Goal: Task Accomplishment & Management: Use online tool/utility

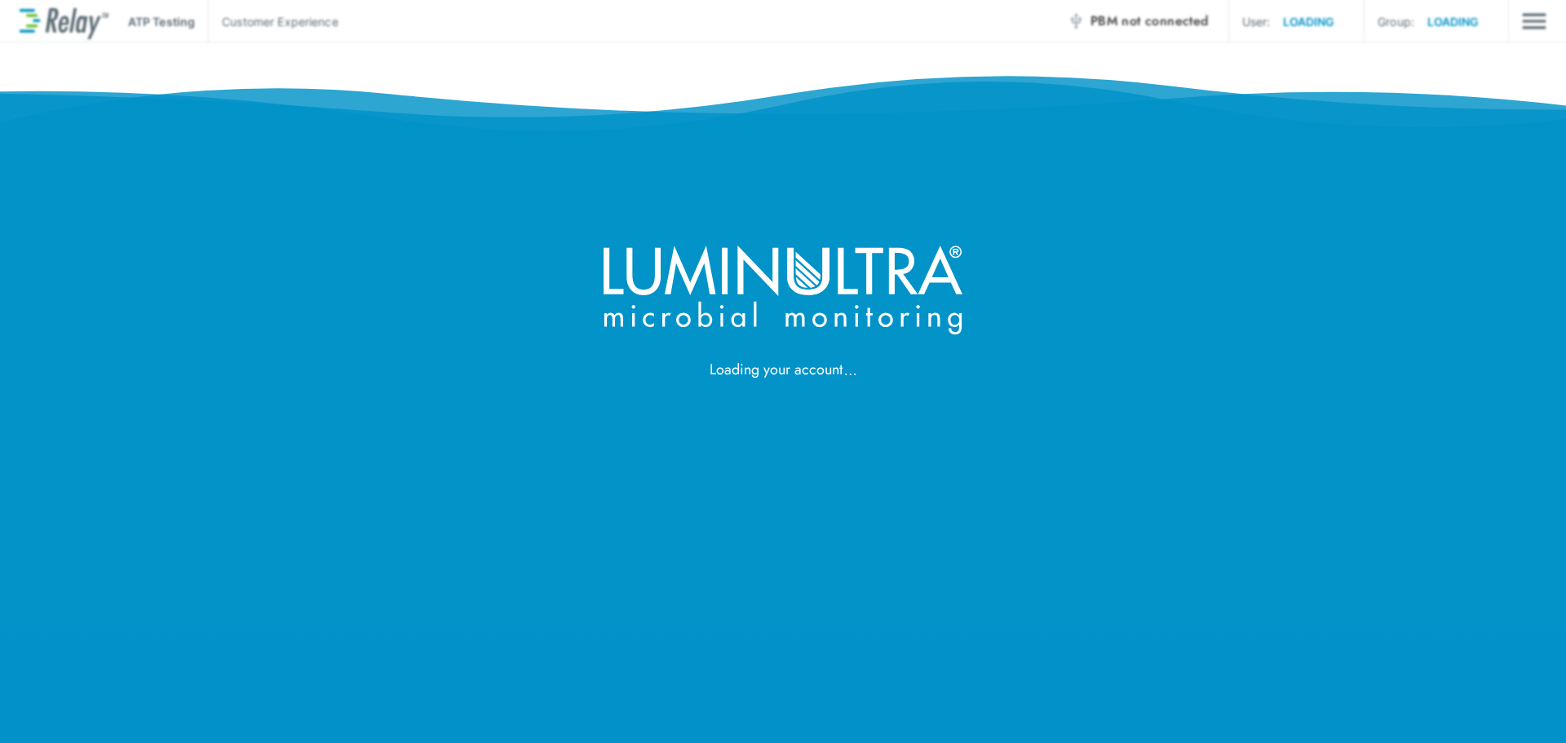
drag, startPoint x: 0, startPoint y: 0, endPoint x: 1124, endPoint y: 121, distance: 1131.0
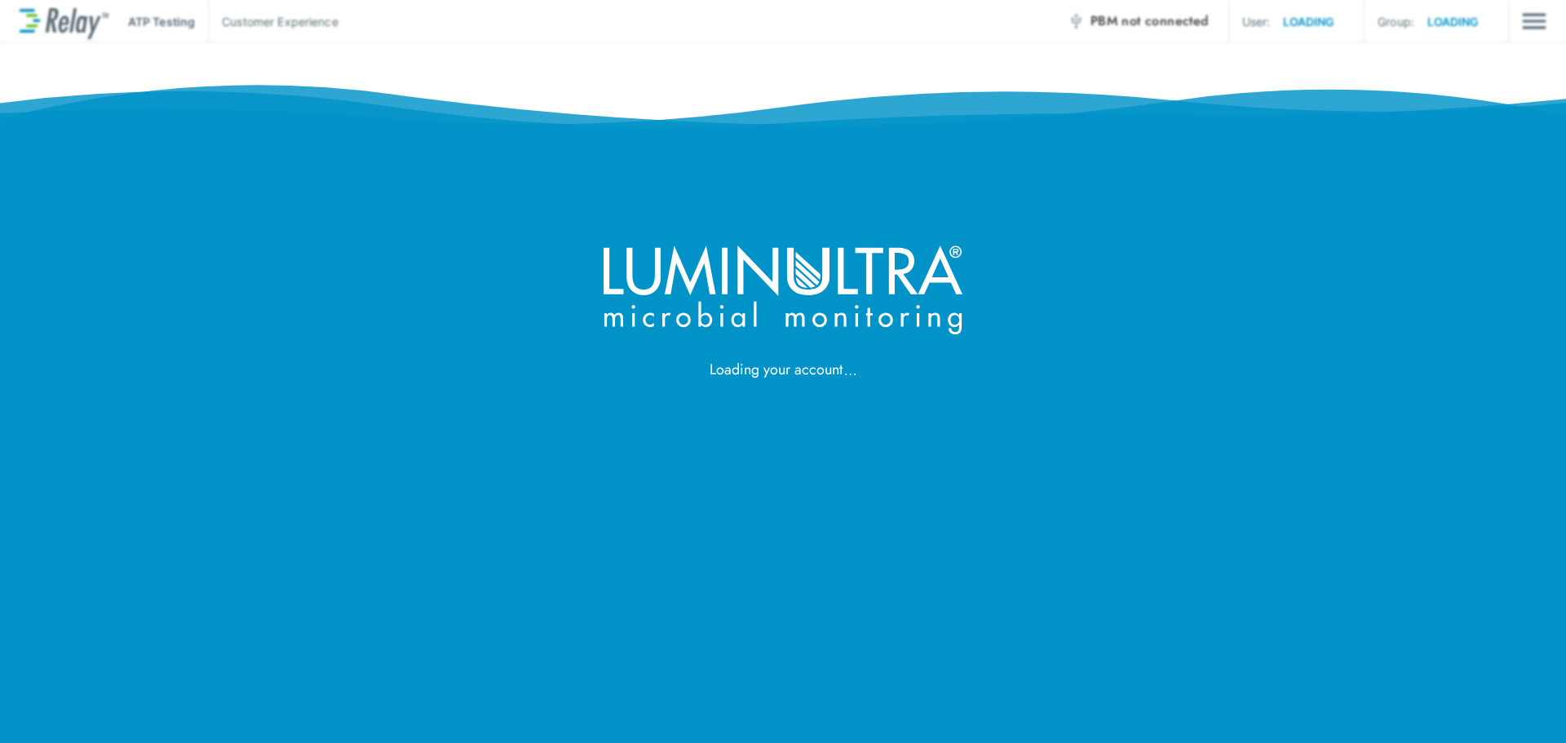
click at [1124, 121] on div "Loading your account" at bounding box center [783, 190] width 1566 height 381
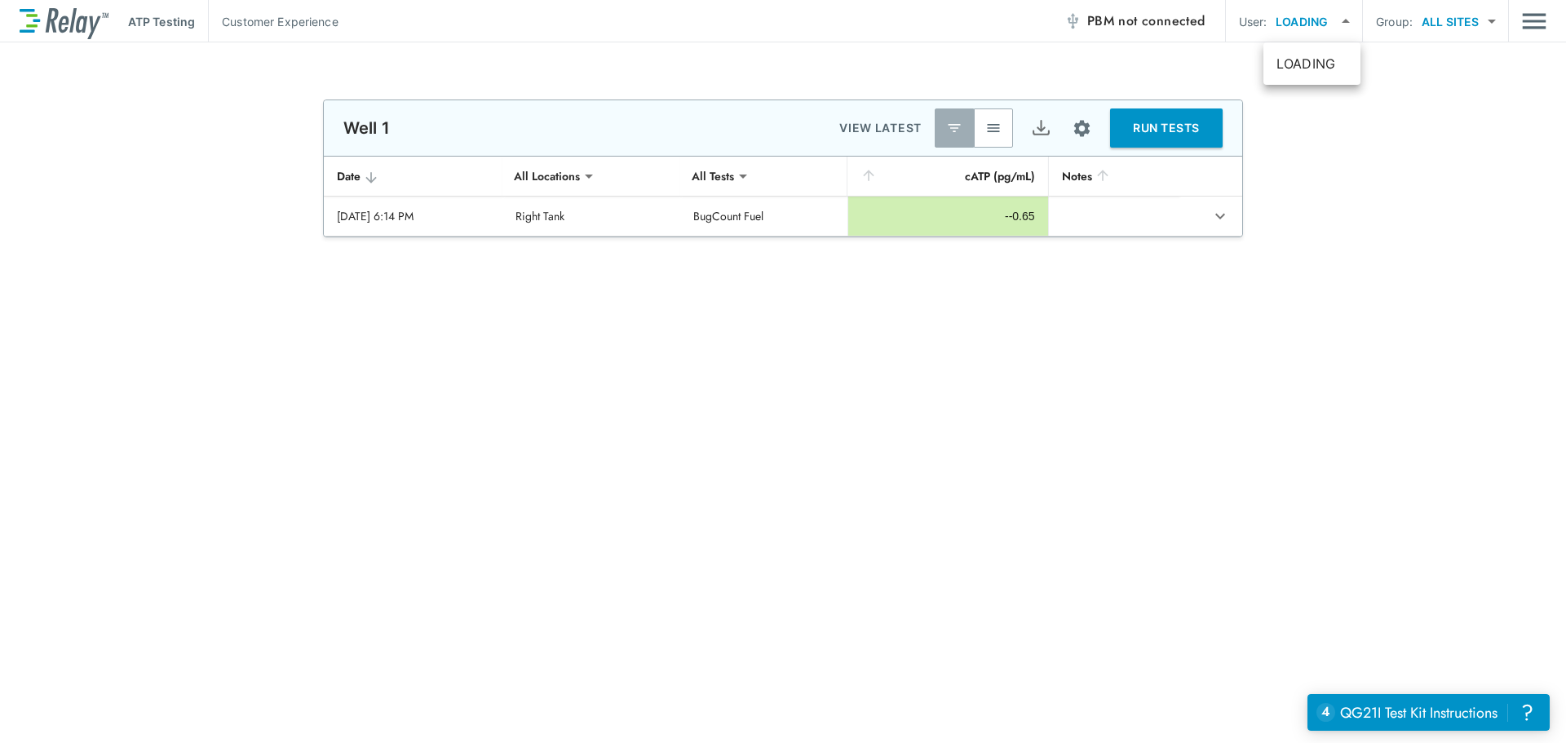
click at [1332, 21] on body "**********" at bounding box center [783, 371] width 1566 height 743
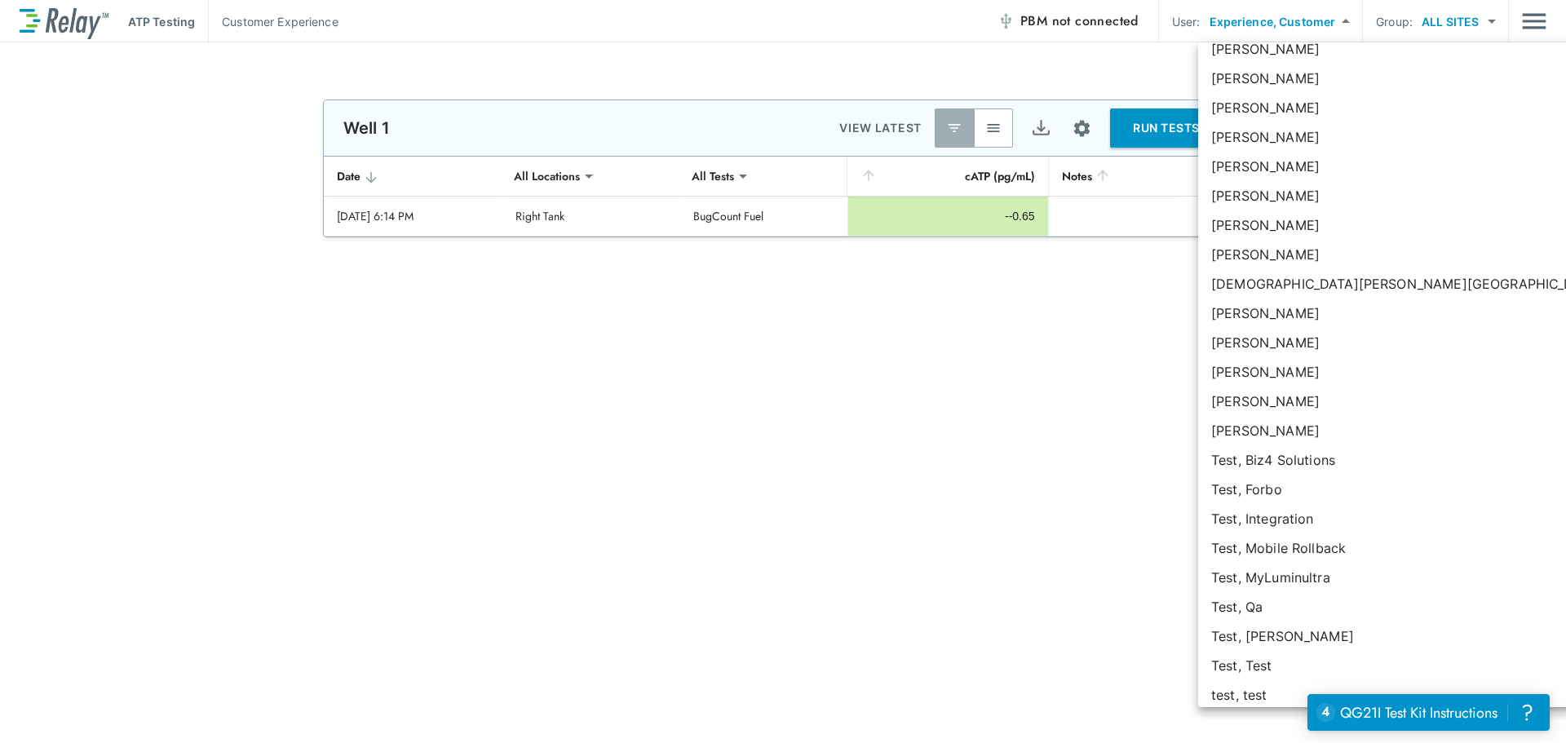
scroll to position [121324, 0]
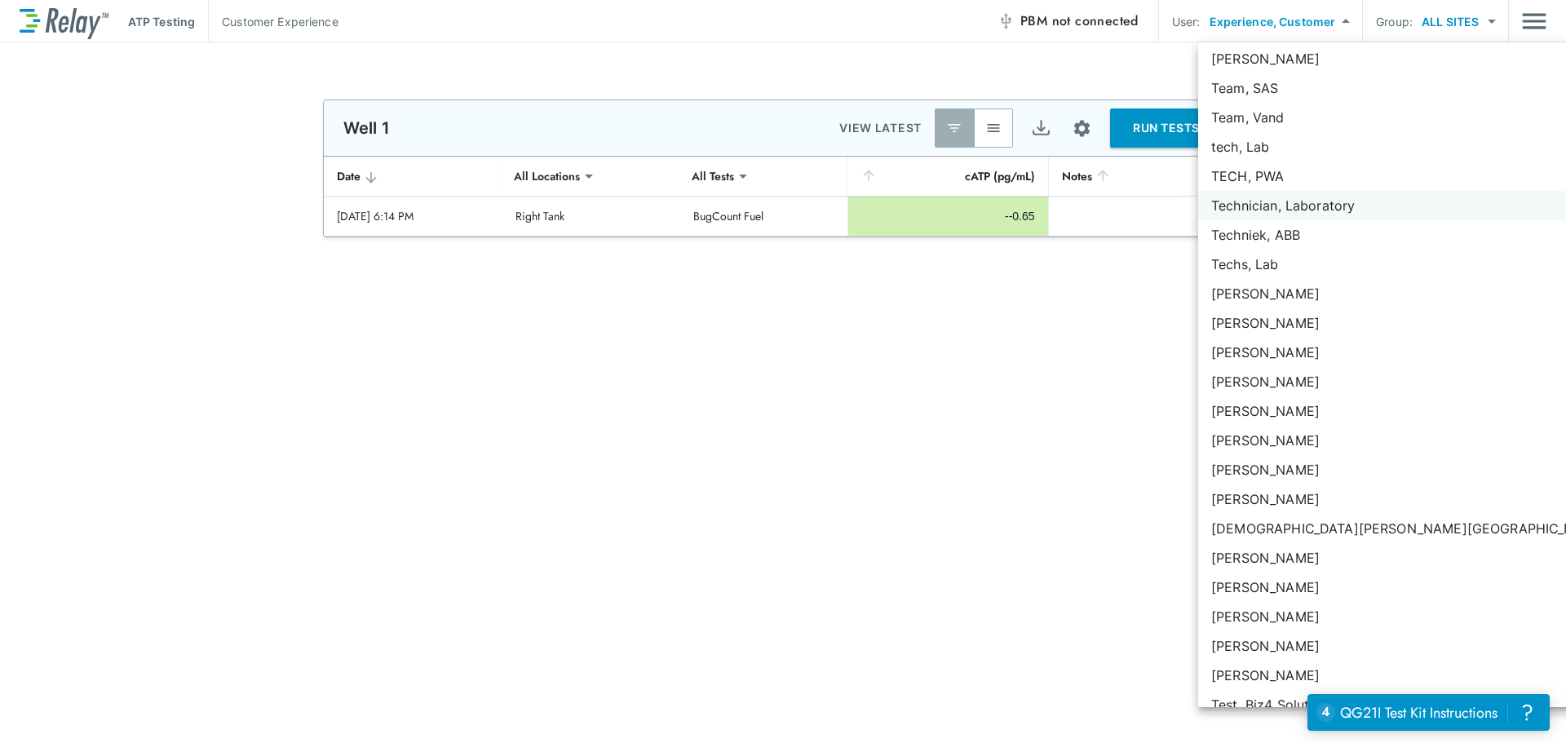
click at [1326, 205] on li "Technician, Laboratory" at bounding box center [1448, 205] width 500 height 29
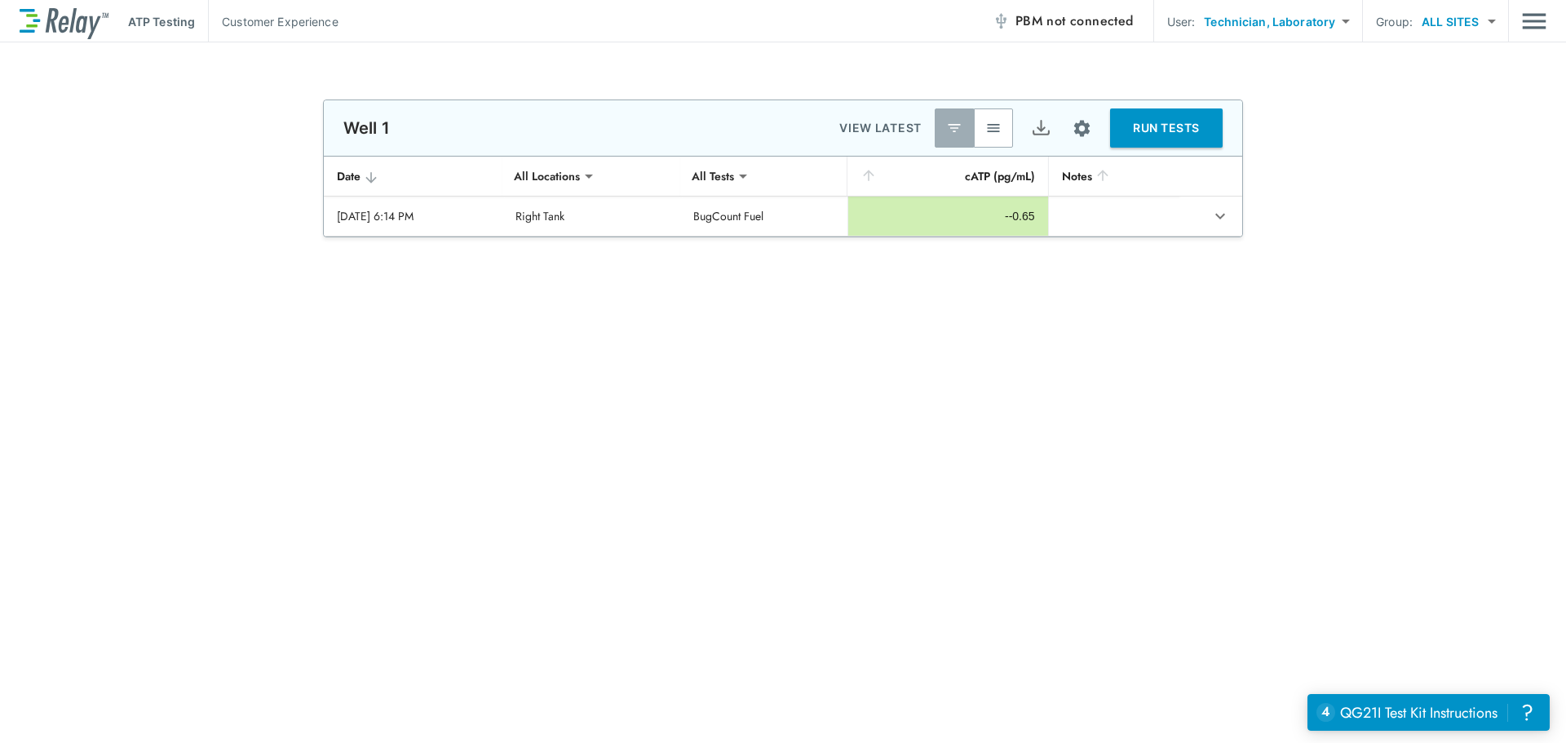
type input "****"
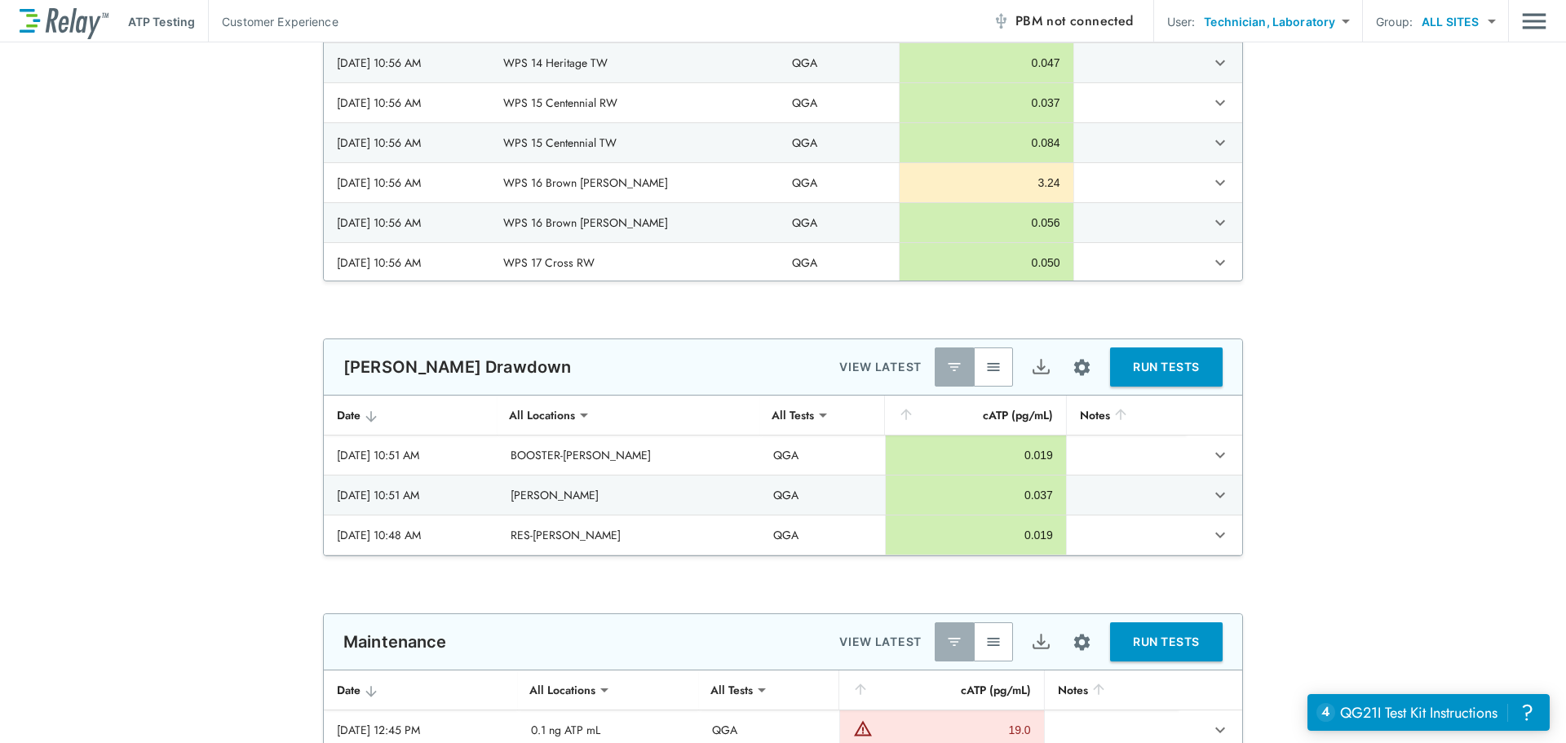
scroll to position [1234, 0]
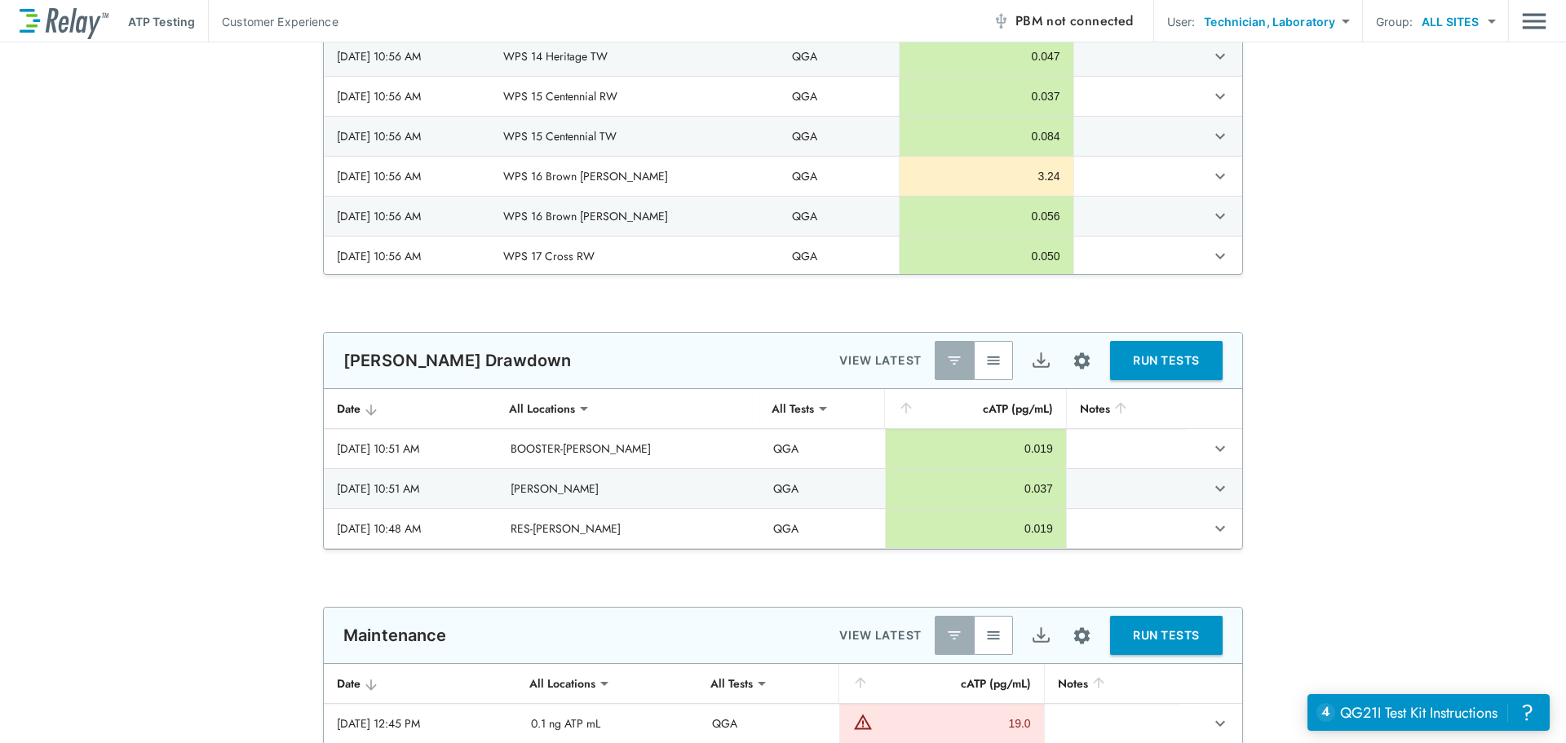
click at [987, 364] on img "button" at bounding box center [993, 360] width 16 height 16
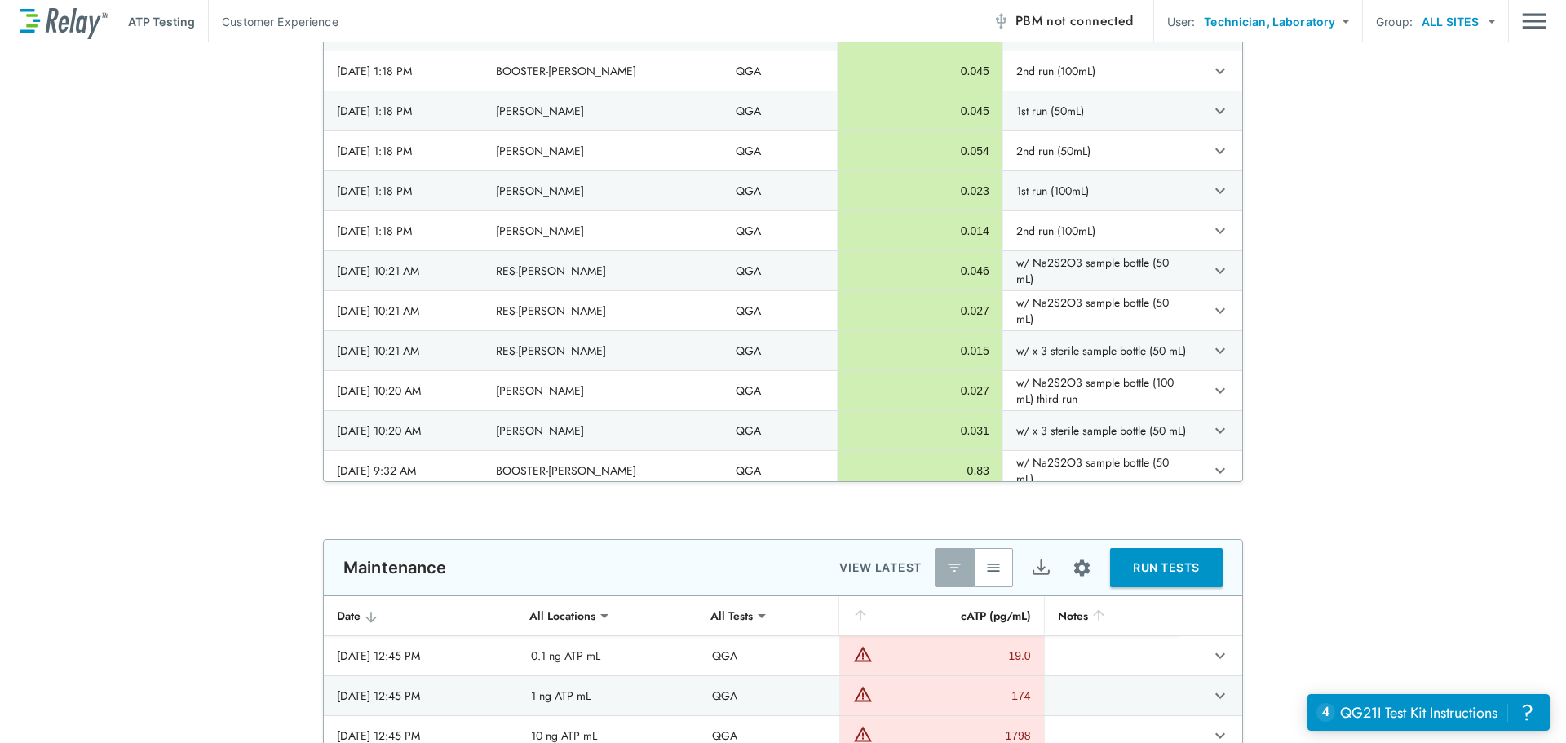
scroll to position [571, 0]
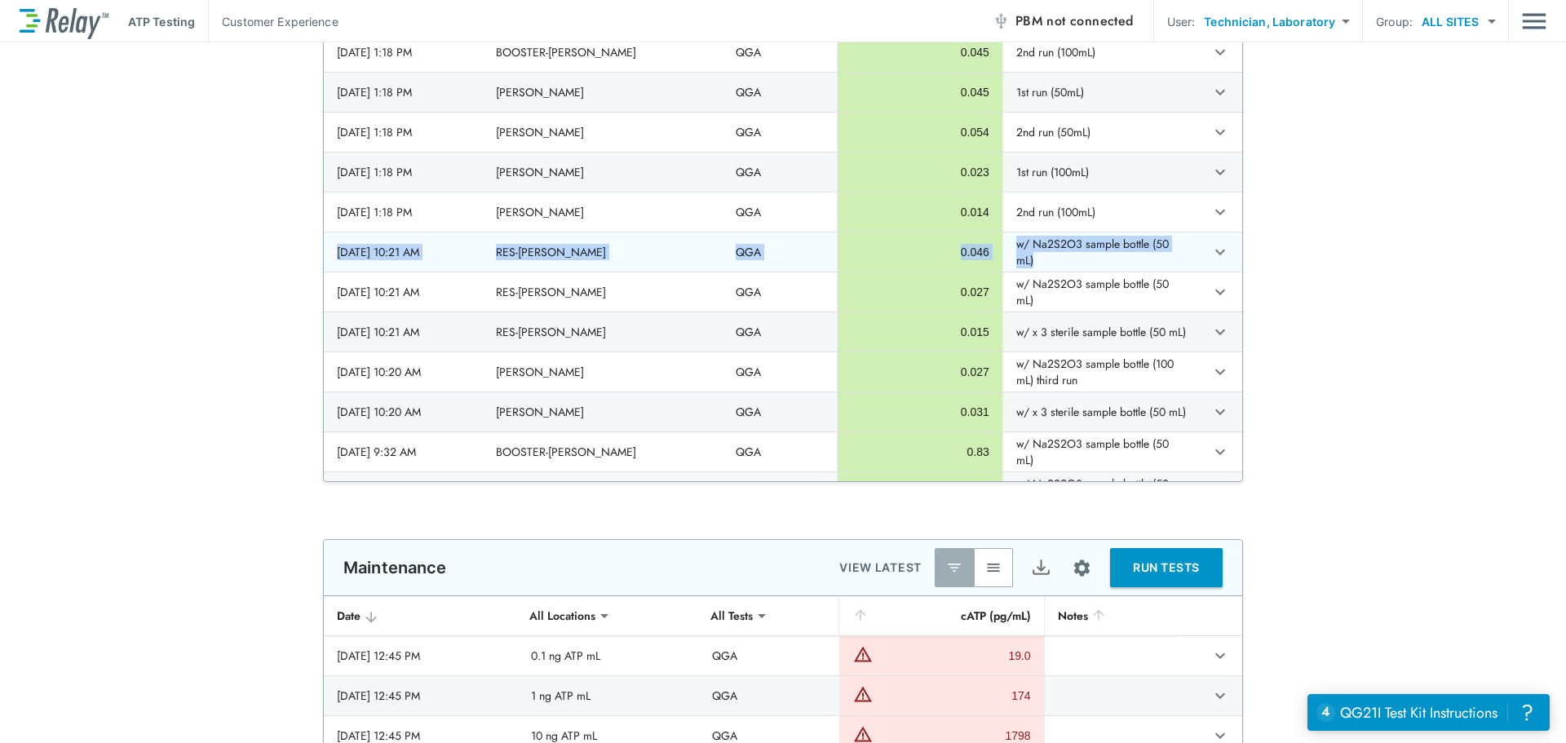
drag, startPoint x: 325, startPoint y: 250, endPoint x: 1195, endPoint y: 251, distance: 870.0
click at [1195, 251] on tr "[DATE] 10:21 AM RES-[PERSON_NAME] QGA 0.046 w/ Na2S2O3 sample bottle (50 mL)" at bounding box center [783, 251] width 918 height 39
click at [1278, 266] on div "**********" at bounding box center [783, 174] width 1566 height 615
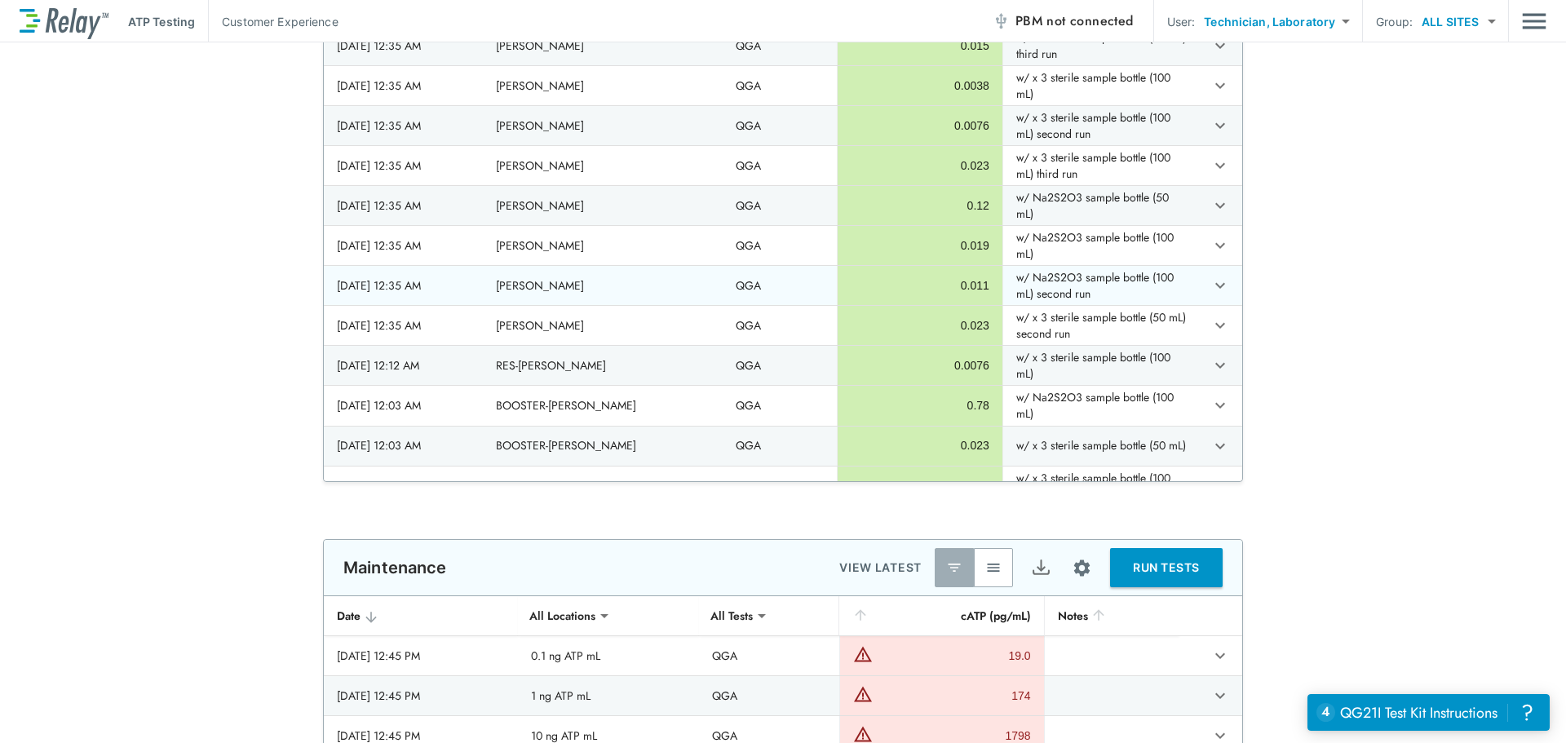
scroll to position [1015, 0]
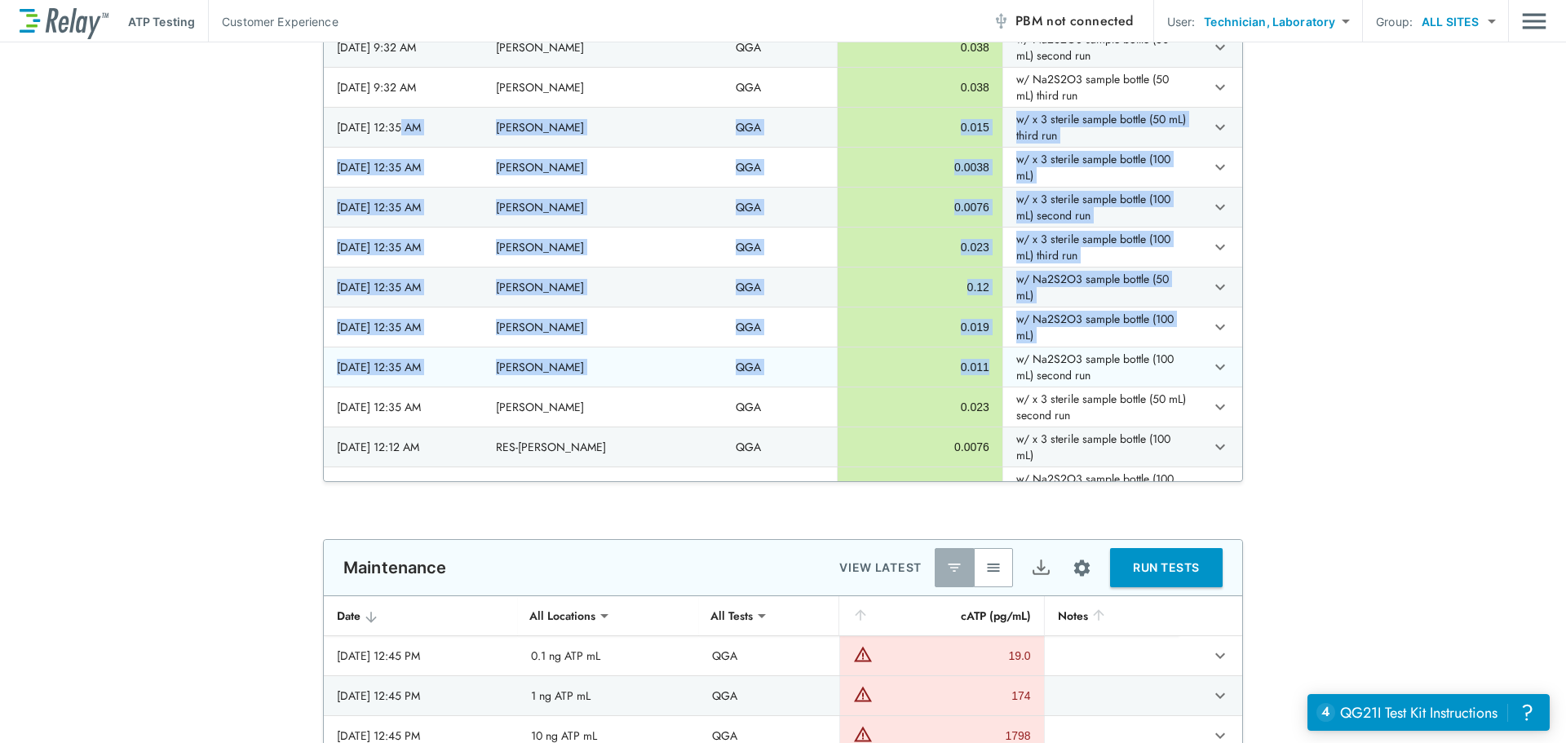
drag, startPoint x: 399, startPoint y: 123, endPoint x: 972, endPoint y: 361, distance: 620.7
click at [1215, 205] on icon "expand row" at bounding box center [1220, 208] width 10 height 6
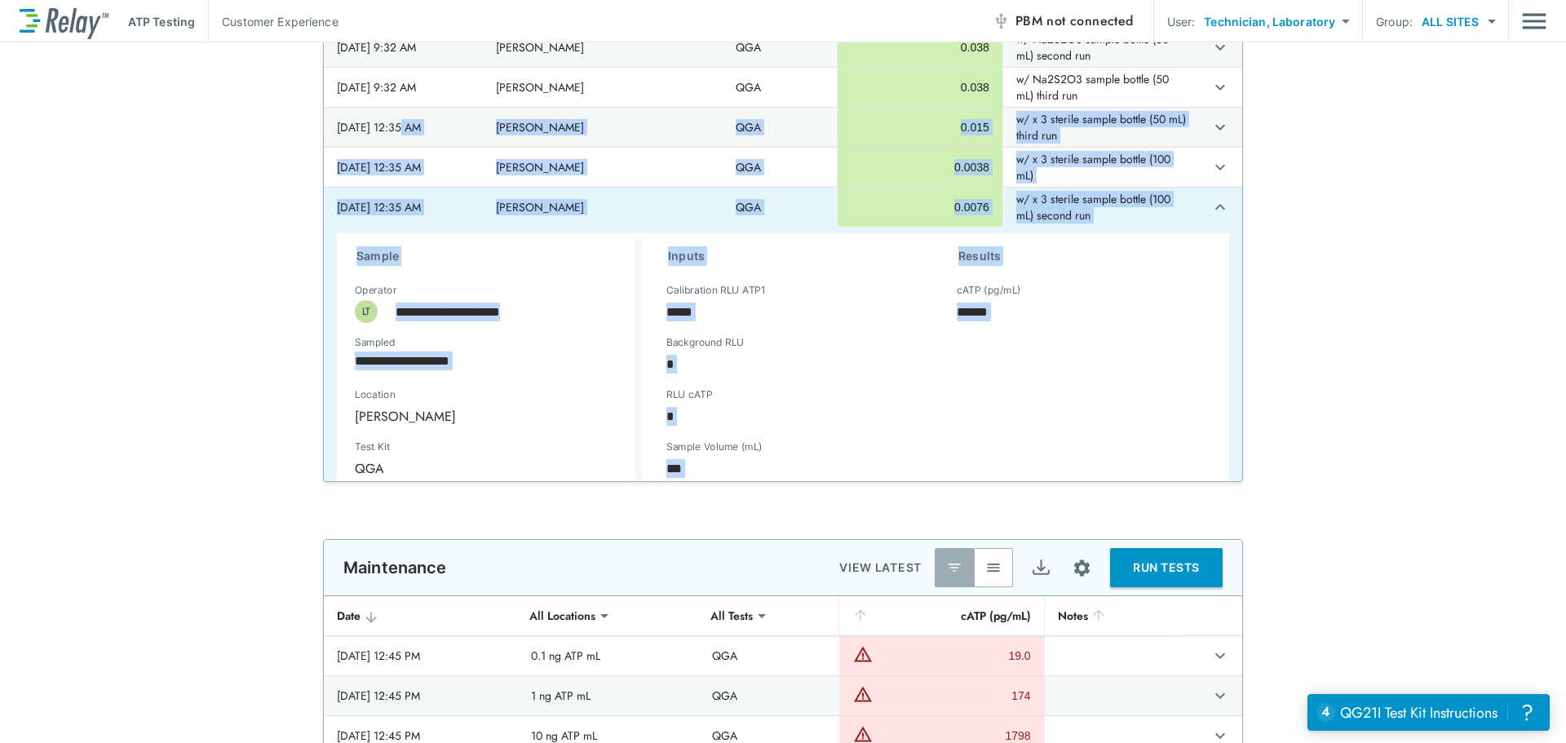
click at [1099, 322] on div "cATP (pg/mL) ****** cATP (pg/mL)" at bounding box center [1077, 318] width 264 height 52
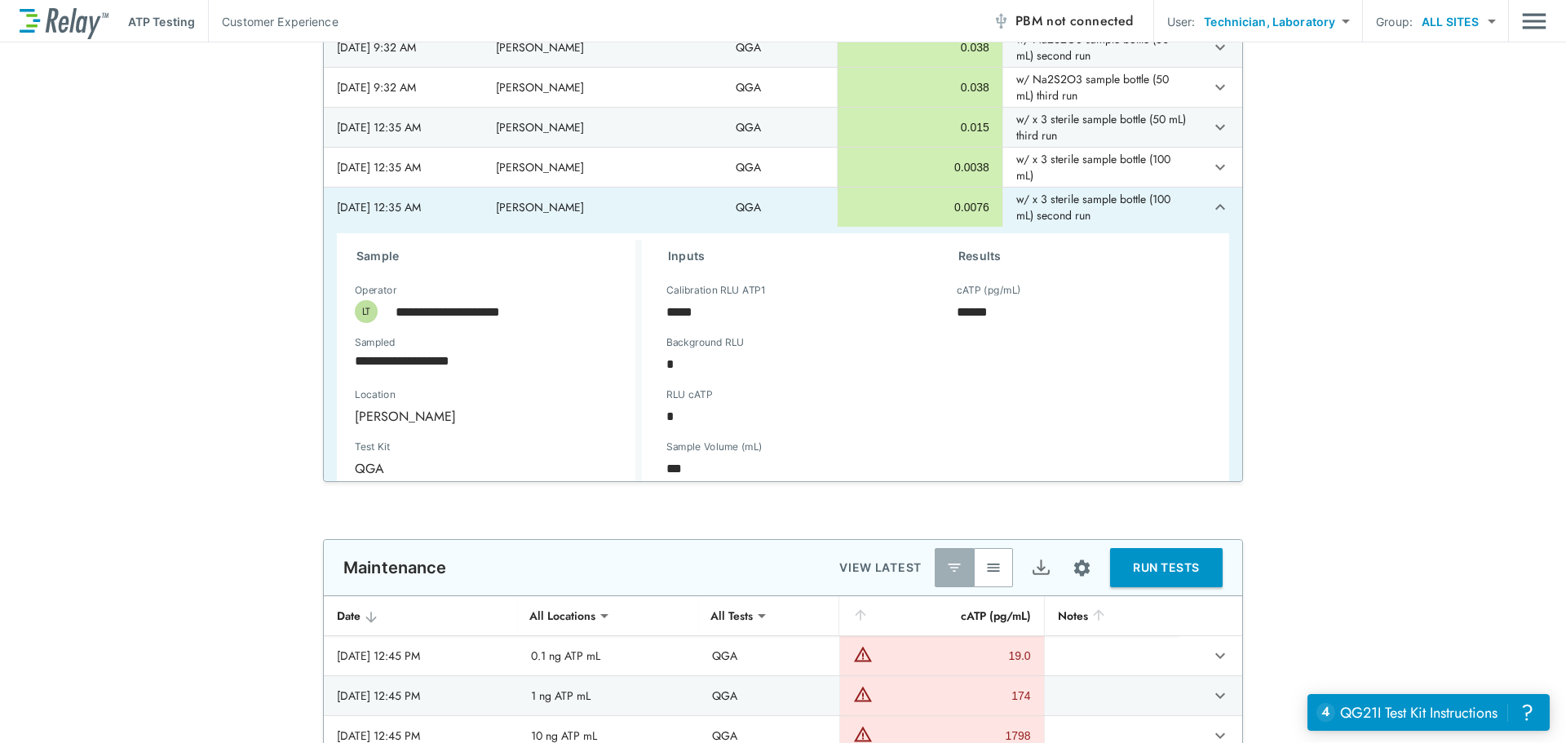
scroll to position [1097, 0]
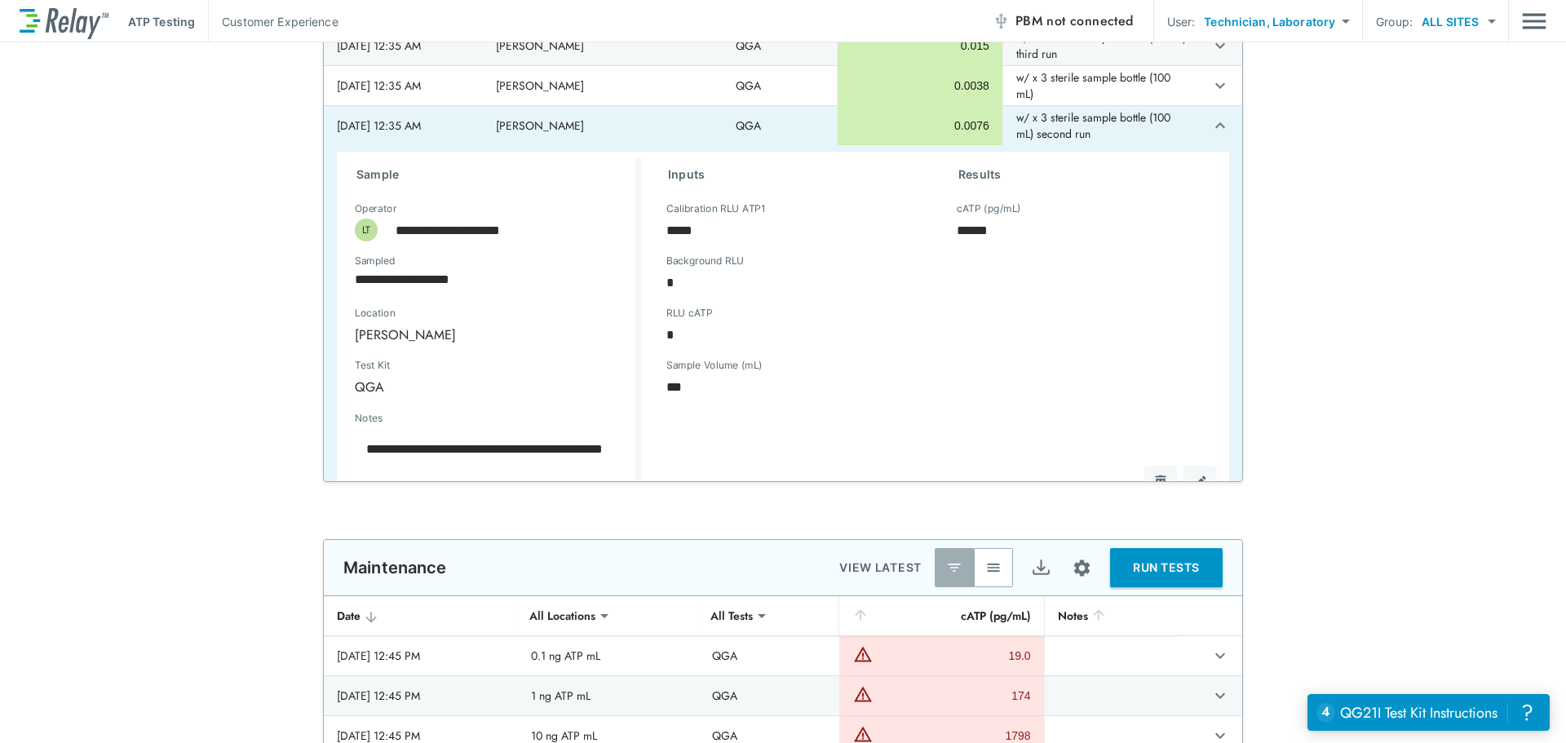
type textarea "*"
click at [1210, 130] on icon "expand row" at bounding box center [1220, 126] width 20 height 20
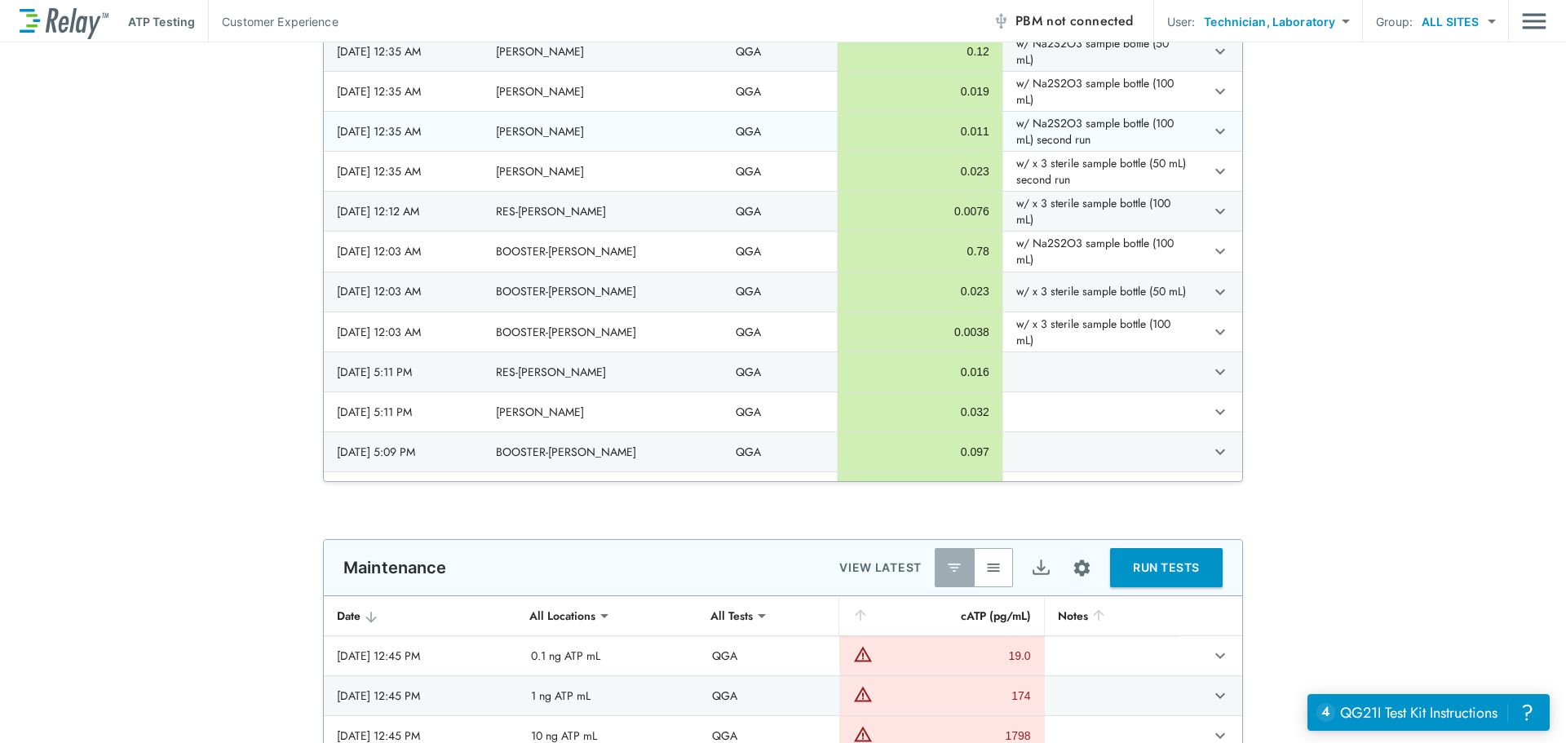
scroll to position [1260, 0]
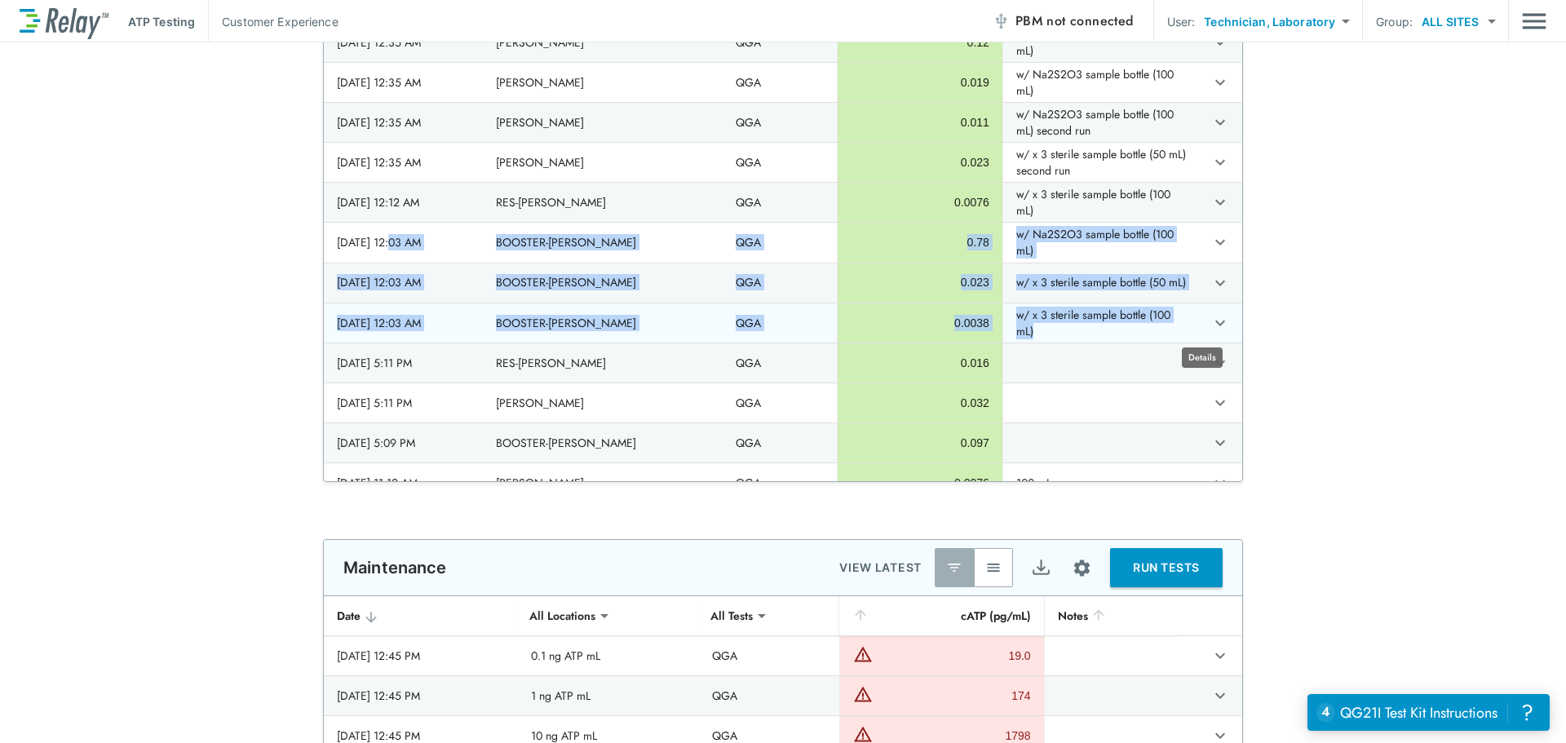
drag, startPoint x: 393, startPoint y: 245, endPoint x: 1212, endPoint y: 320, distance: 823.0
click at [1212, 320] on tbody "[DATE] 10:51 AM BOOSTER-[GEOGRAPHIC_DATA] QGA 0.019 [DATE] 10:51 AM [PERSON_NAM…" at bounding box center [783, 662] width 918 height 3916
click at [1135, 284] on td "w/ x 3 sterile sample bottle (50 mL)" at bounding box center [1096, 282] width 188 height 39
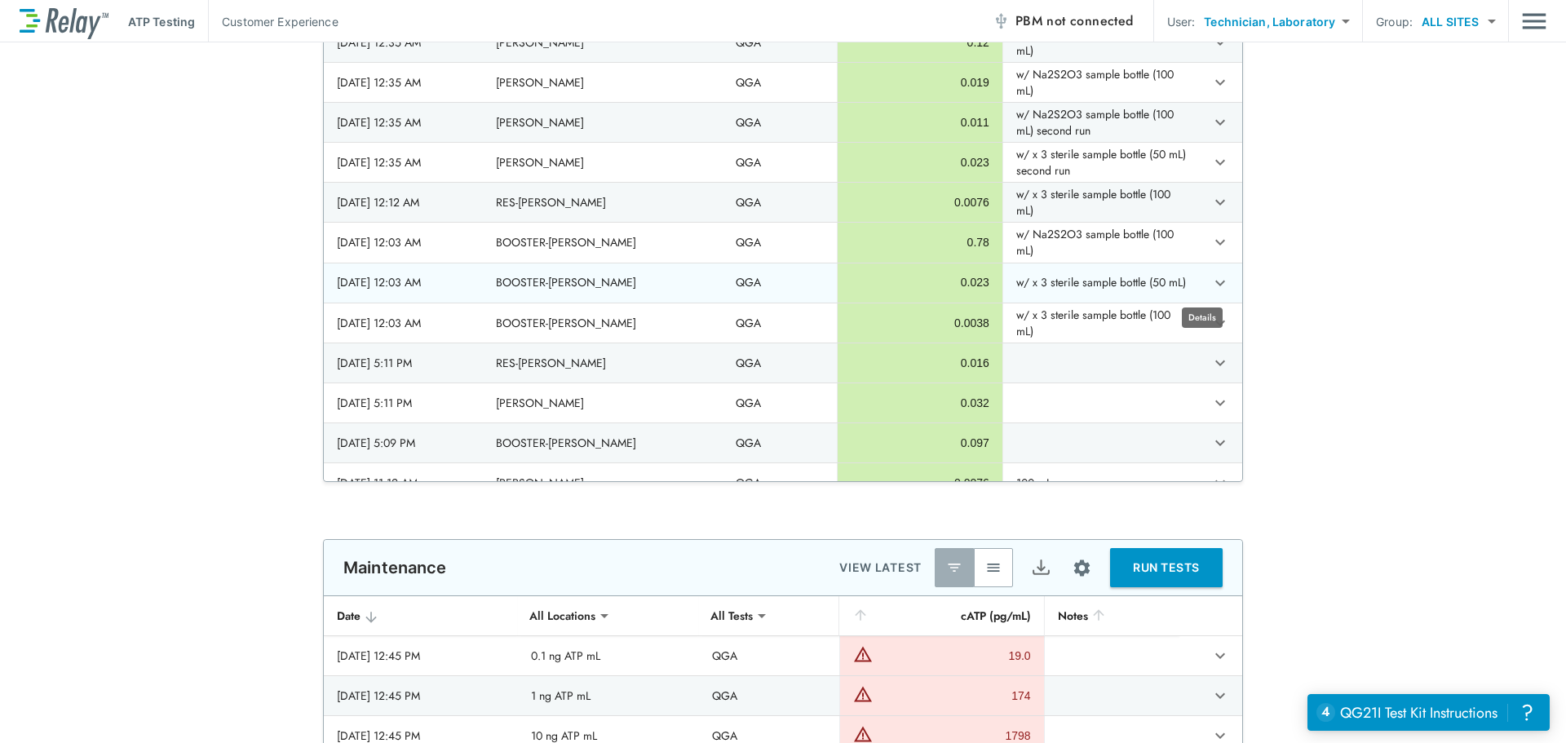
click at [1210, 283] on icon "expand row" at bounding box center [1220, 283] width 20 height 20
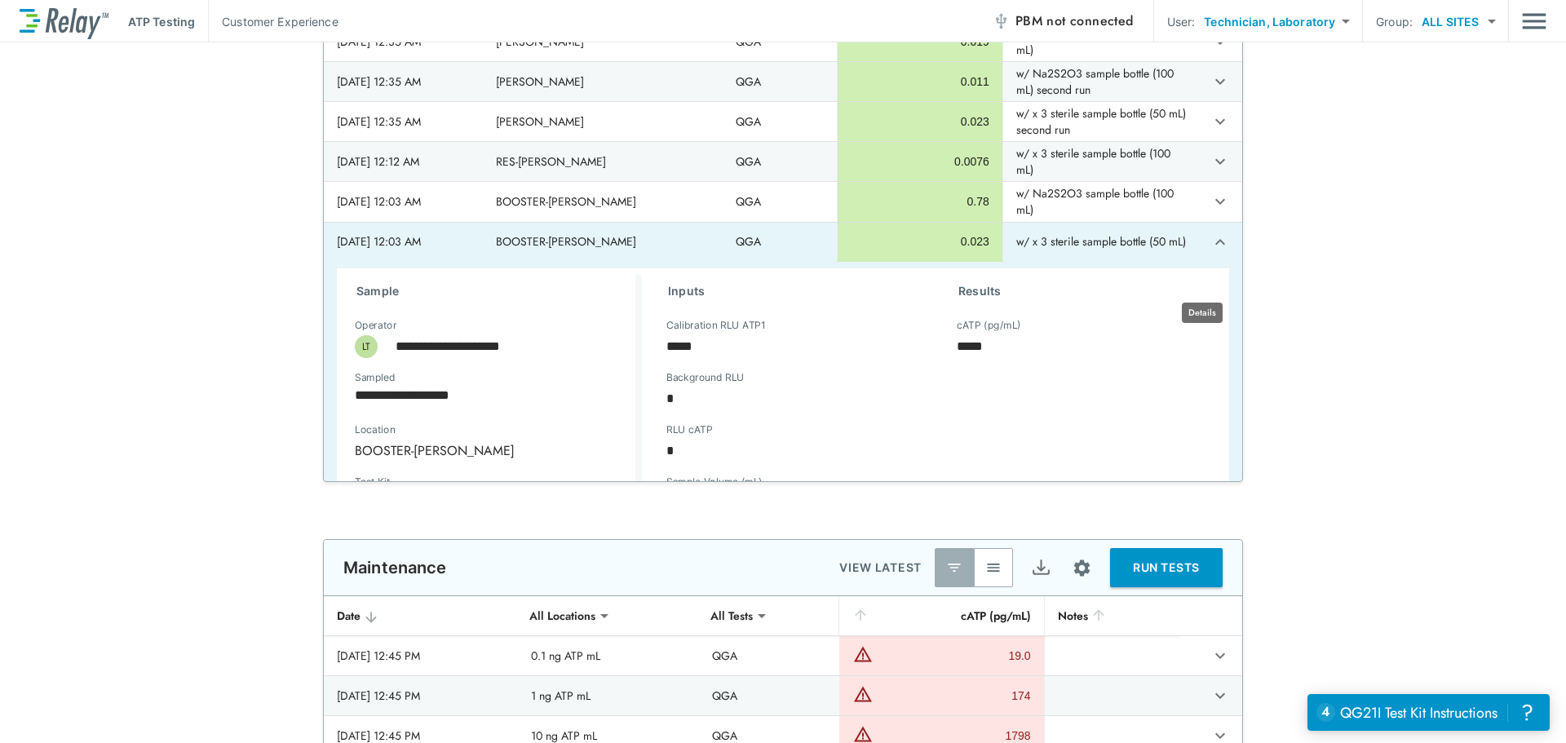
scroll to position [1341, 0]
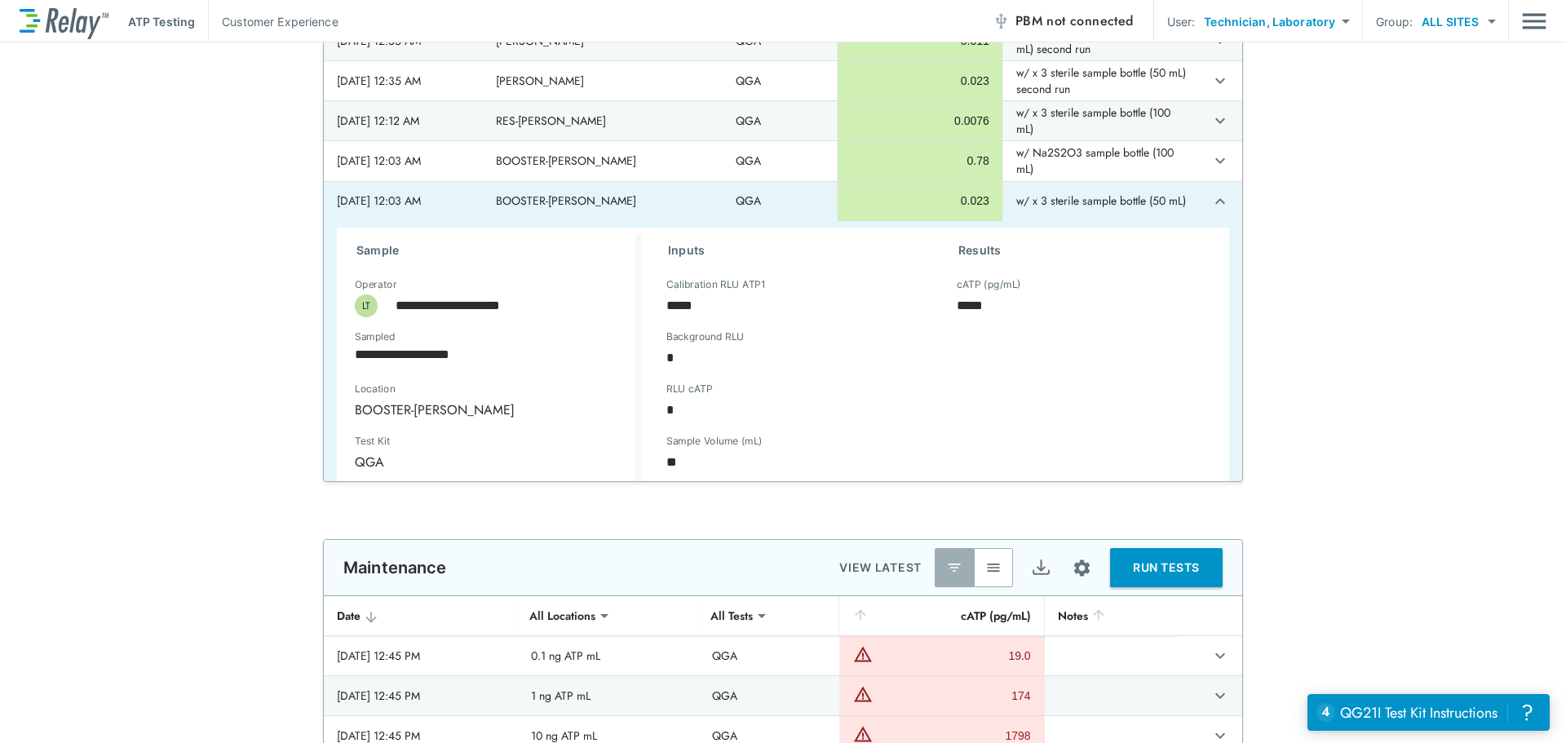
type textarea "*"
click at [1210, 209] on icon "expand row" at bounding box center [1220, 202] width 20 height 20
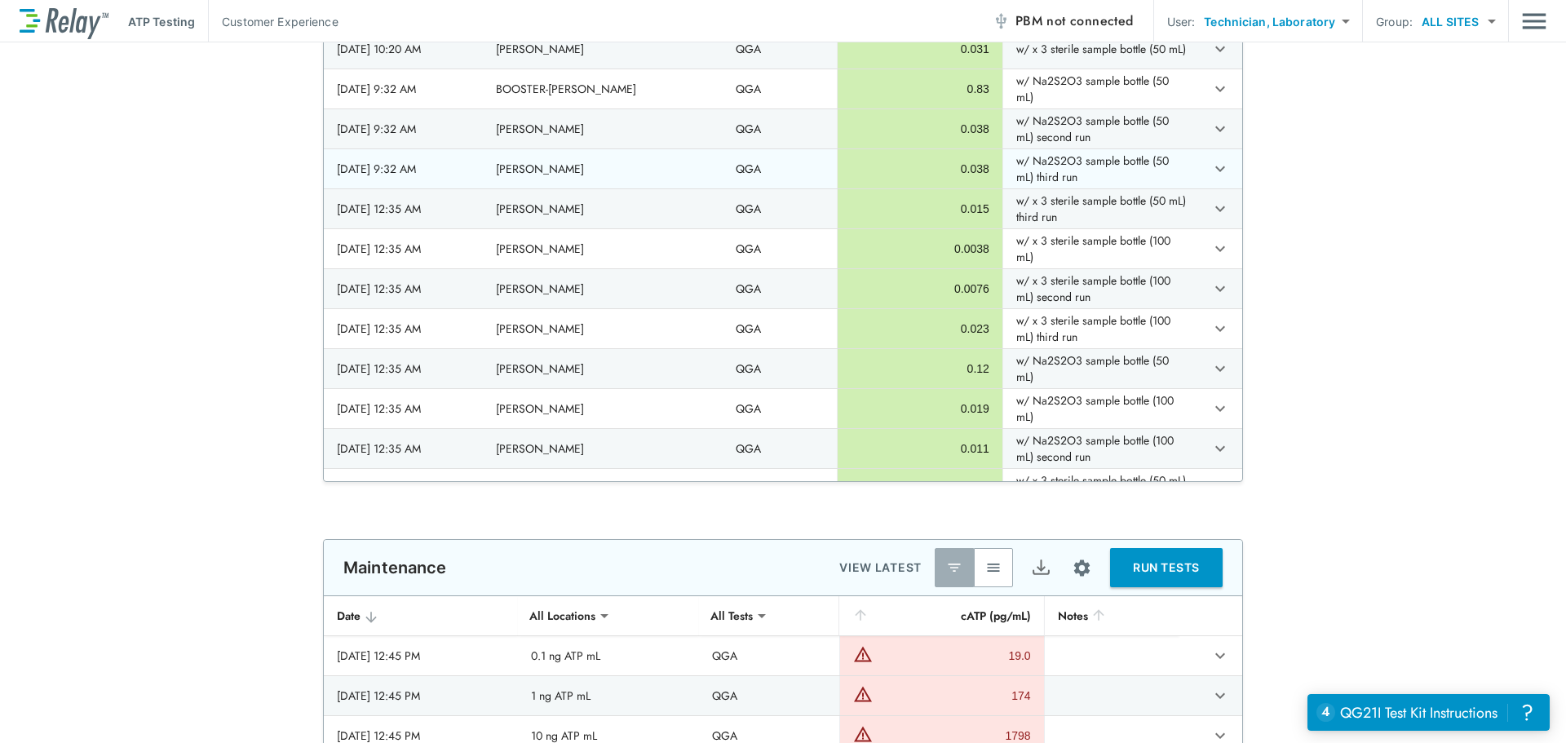
scroll to position [852, 0]
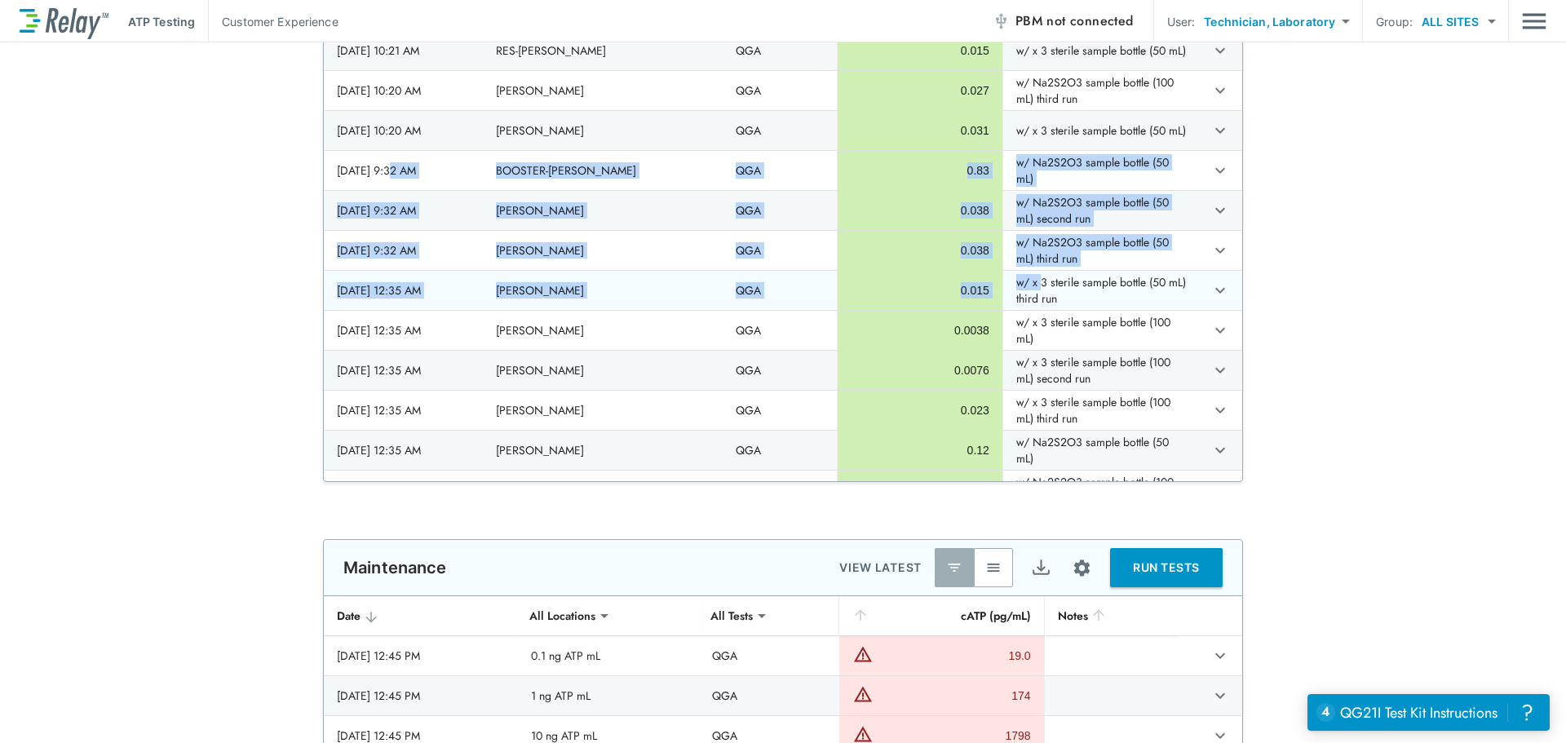
drag, startPoint x: 393, startPoint y: 163, endPoint x: 1027, endPoint y: 278, distance: 644.7
click at [1153, 258] on td "w/ Na2S2O3 sample bottle (50 mL) third run" at bounding box center [1096, 250] width 188 height 39
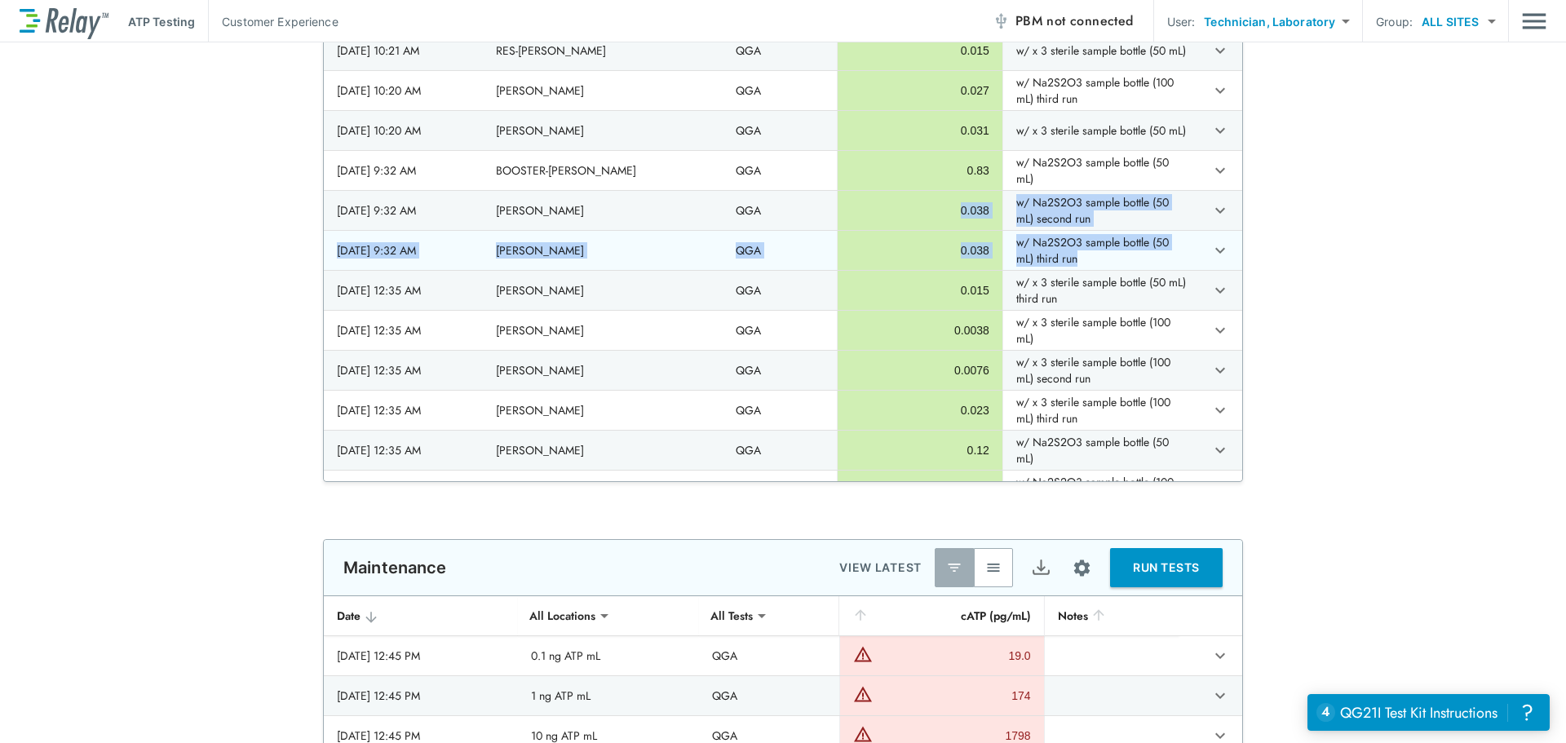
drag, startPoint x: 939, startPoint y: 210, endPoint x: 1092, endPoint y: 261, distance: 161.7
click at [1092, 261] on td "w/ Na2S2O3 sample bottle (50 mL) third run" at bounding box center [1096, 250] width 188 height 39
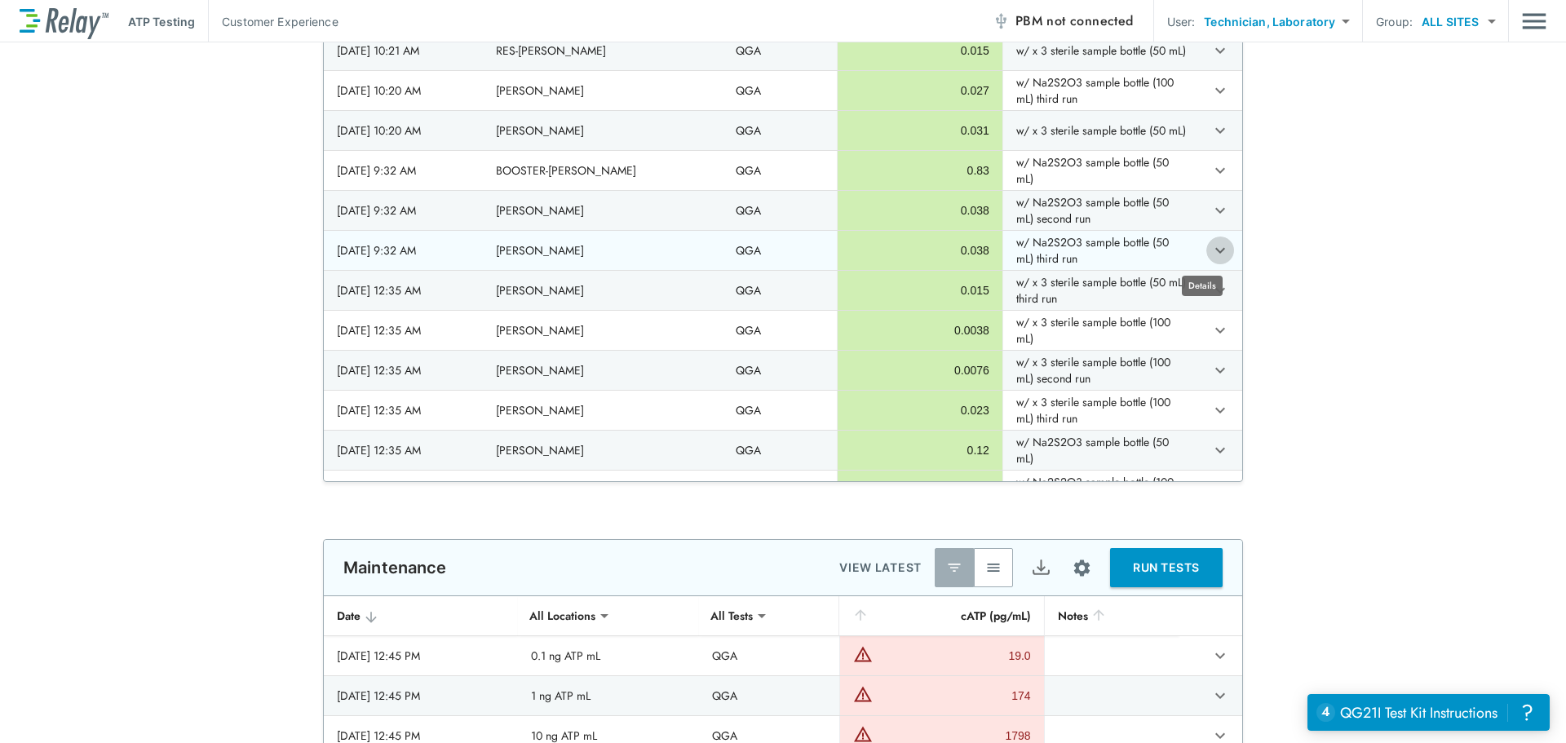
click at [1211, 247] on icon "expand row" at bounding box center [1220, 251] width 20 height 20
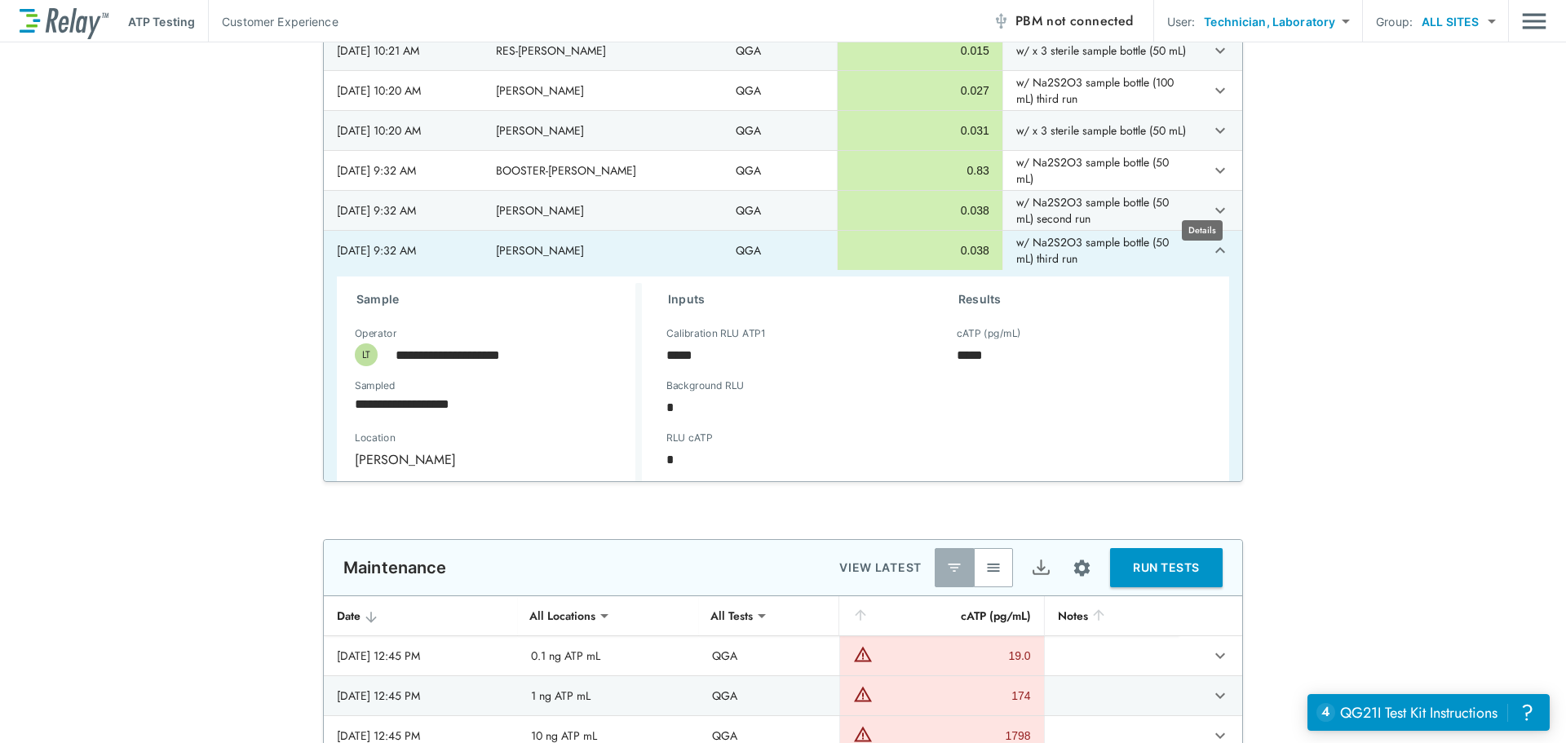
scroll to position [934, 0]
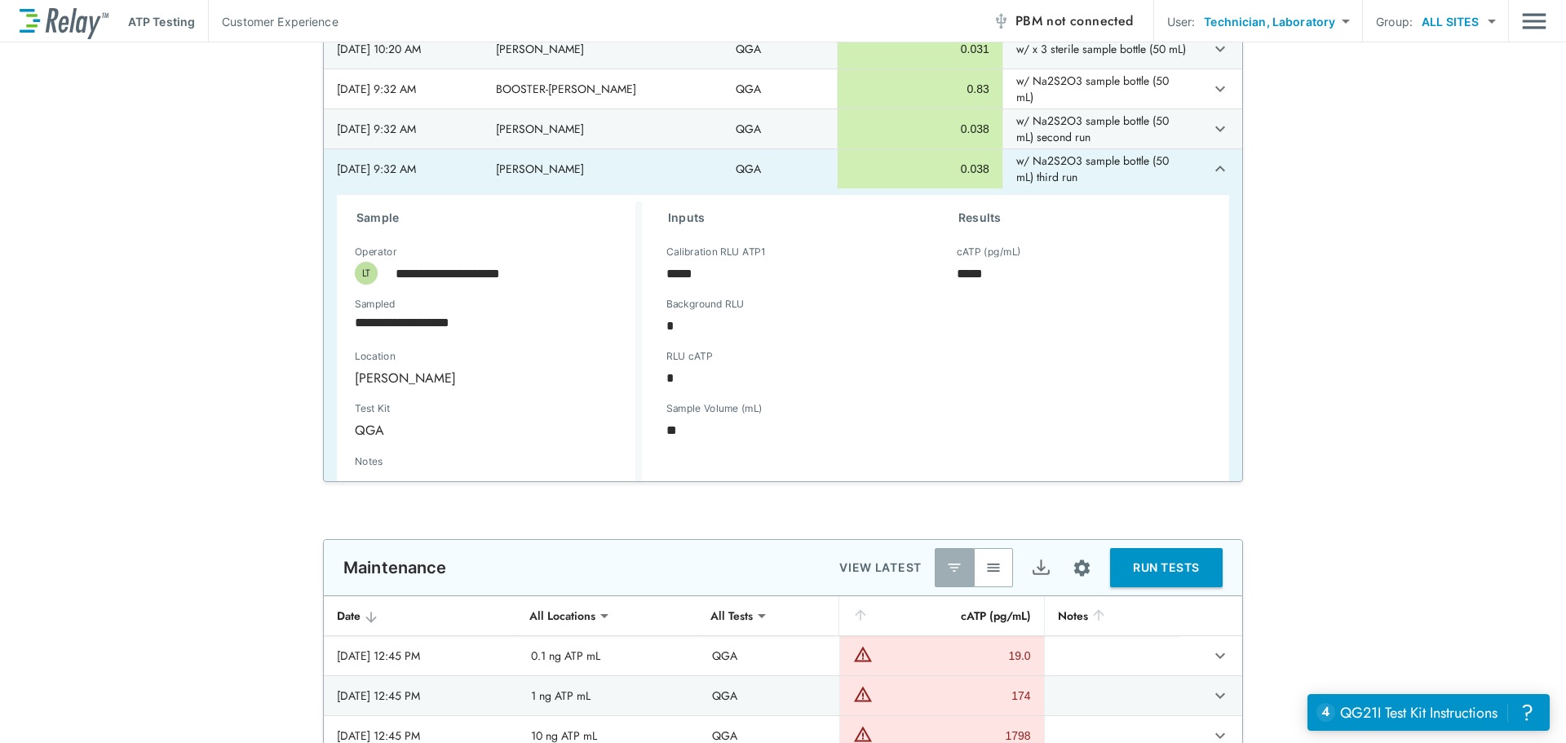
type textarea "*"
click at [1210, 168] on icon "expand row" at bounding box center [1220, 169] width 20 height 20
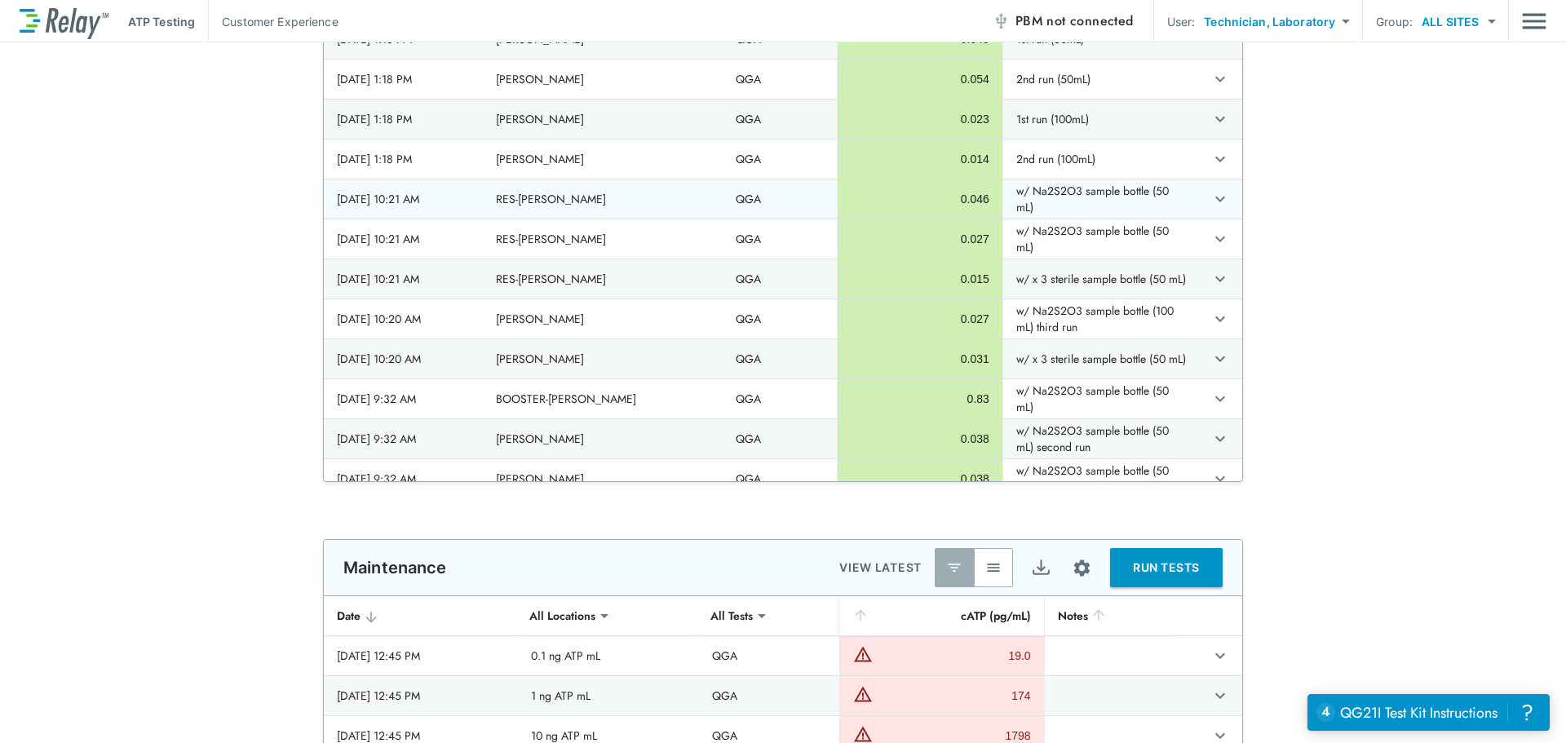
scroll to position [607, 0]
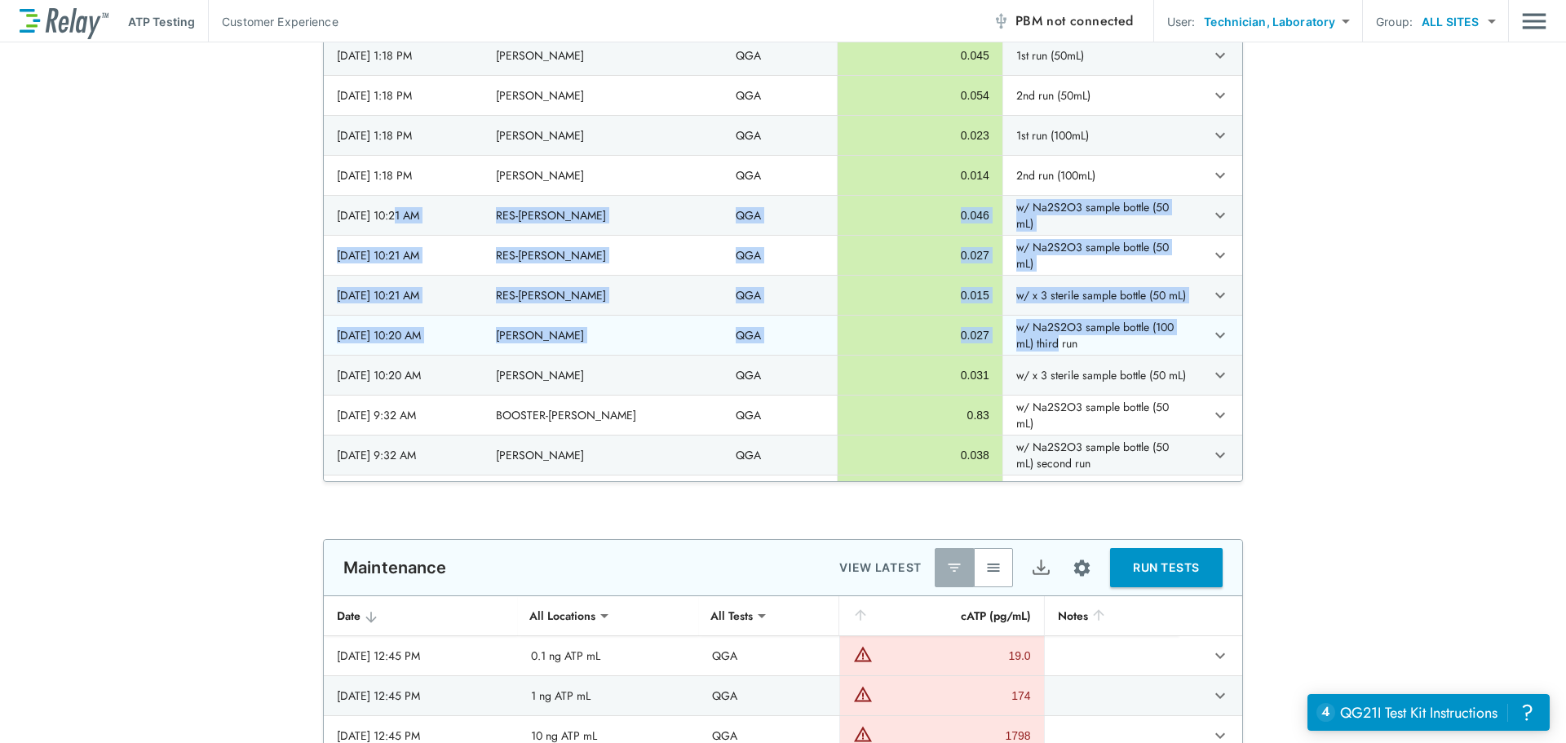
drag, startPoint x: 395, startPoint y: 214, endPoint x: 1037, endPoint y: 338, distance: 653.6
click at [1210, 296] on icon "expand row" at bounding box center [1220, 295] width 20 height 20
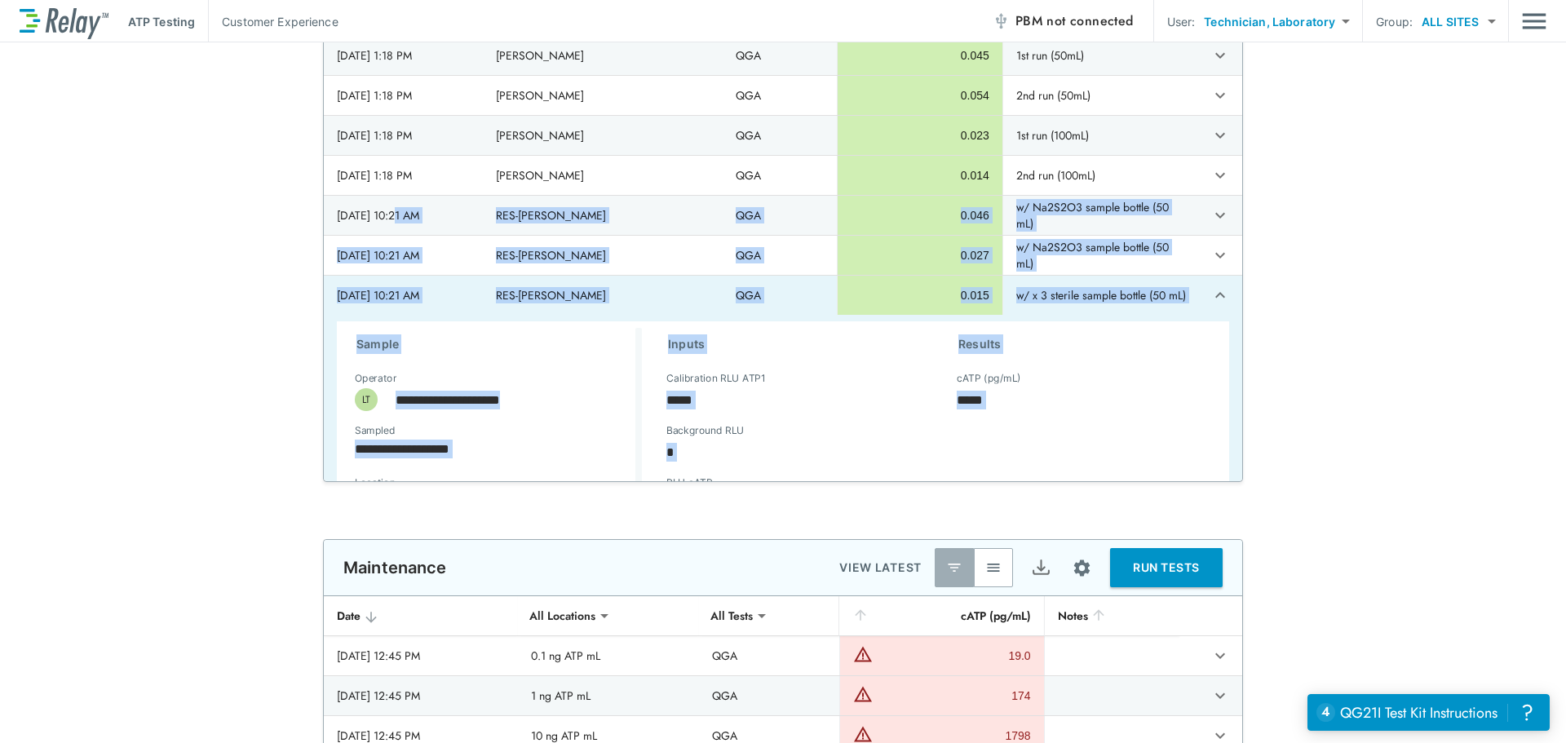
click at [1122, 382] on div "cATP (pg/mL) ***** cATP (pg/mL)" at bounding box center [1077, 406] width 264 height 52
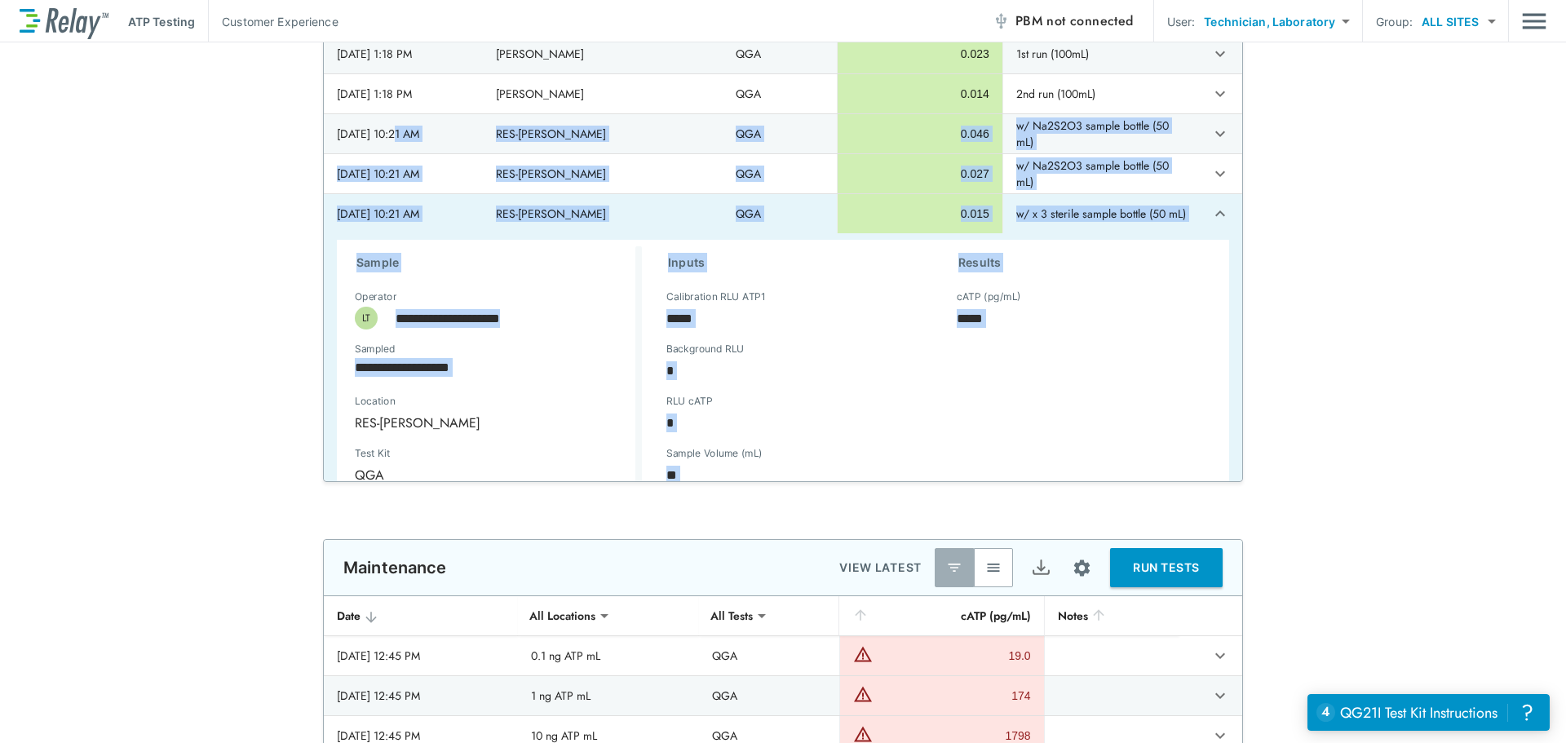
click at [1122, 382] on div "Results cATP (pg/mL) ***** cATP (pg/mL)" at bounding box center [1077, 416] width 290 height 340
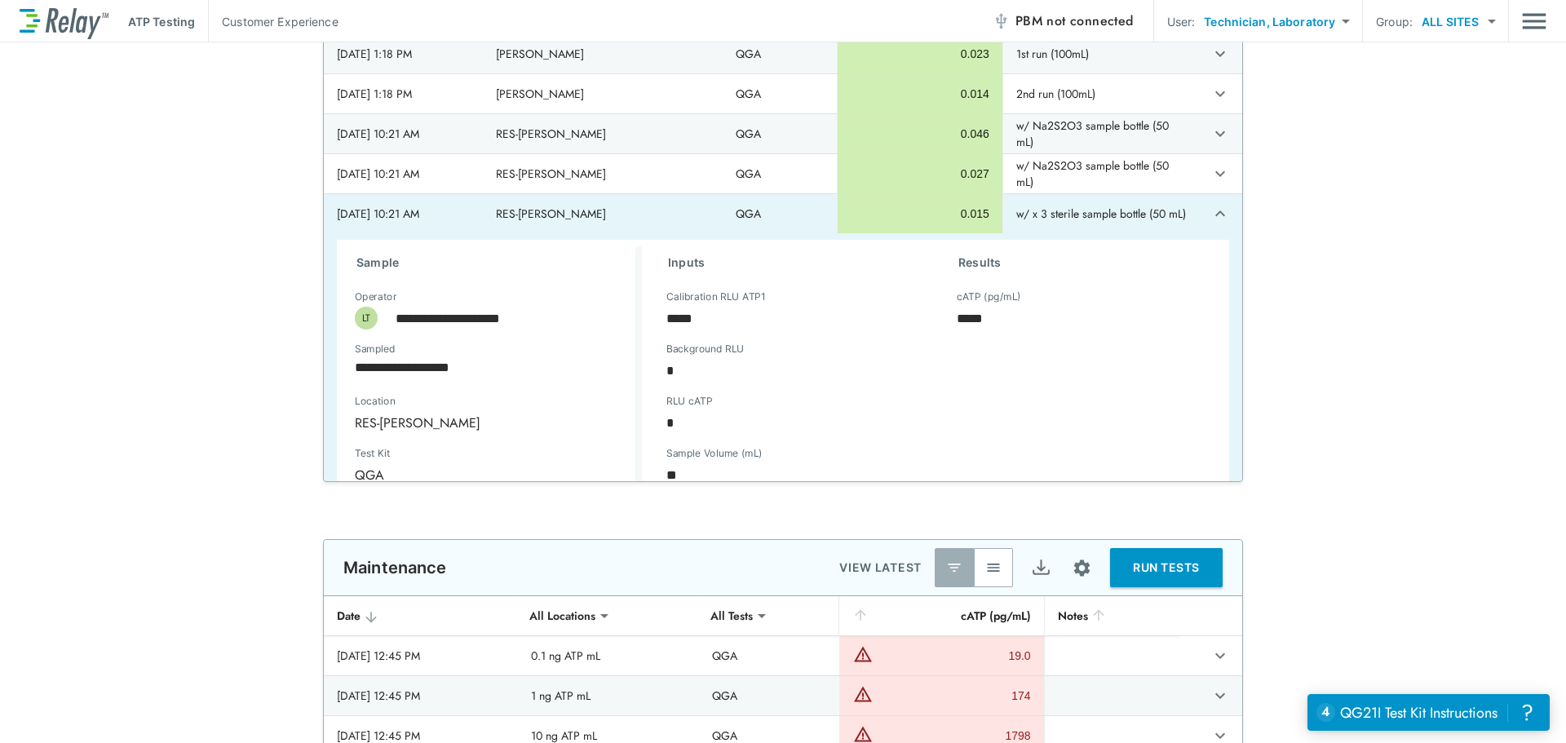
scroll to position [771, 0]
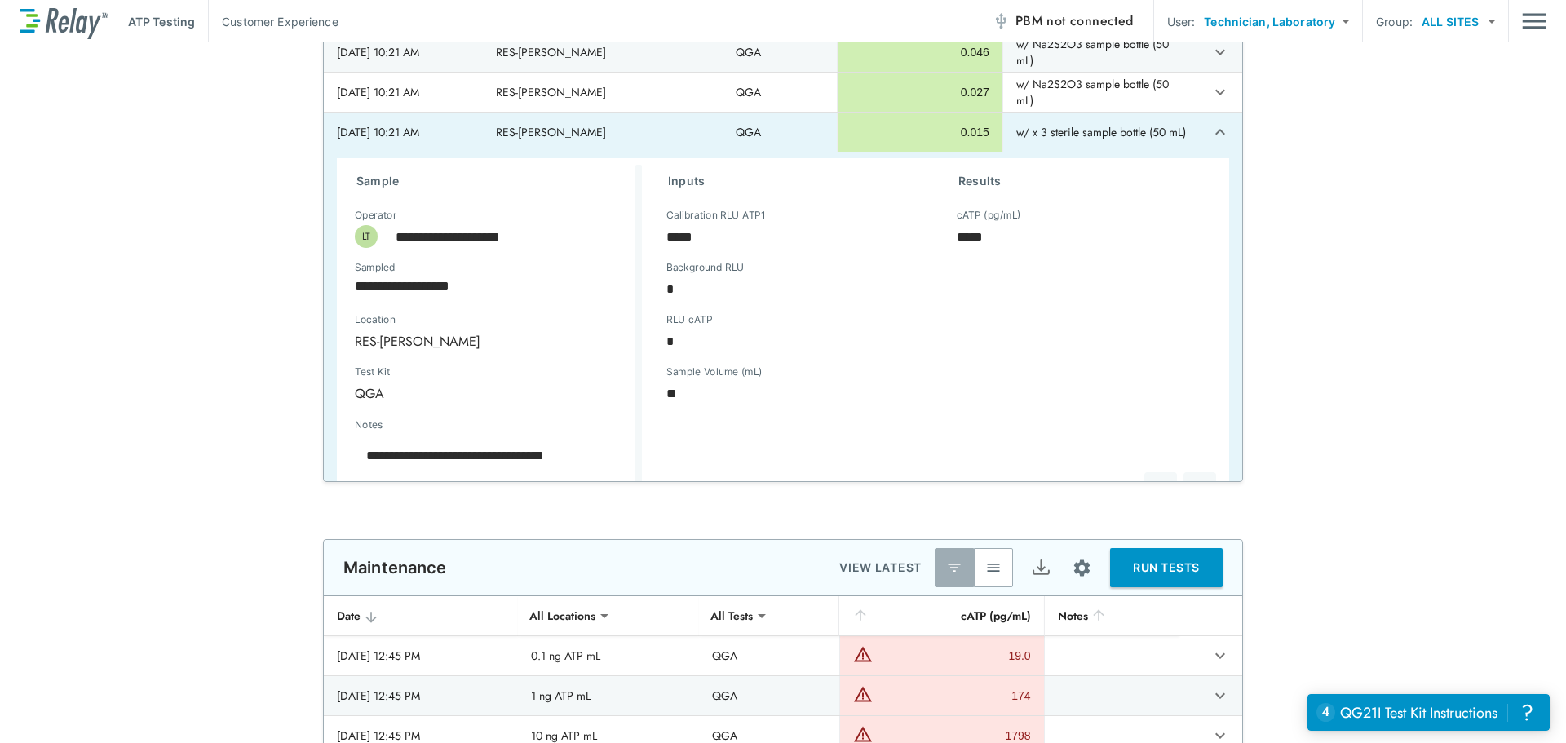
type textarea "*"
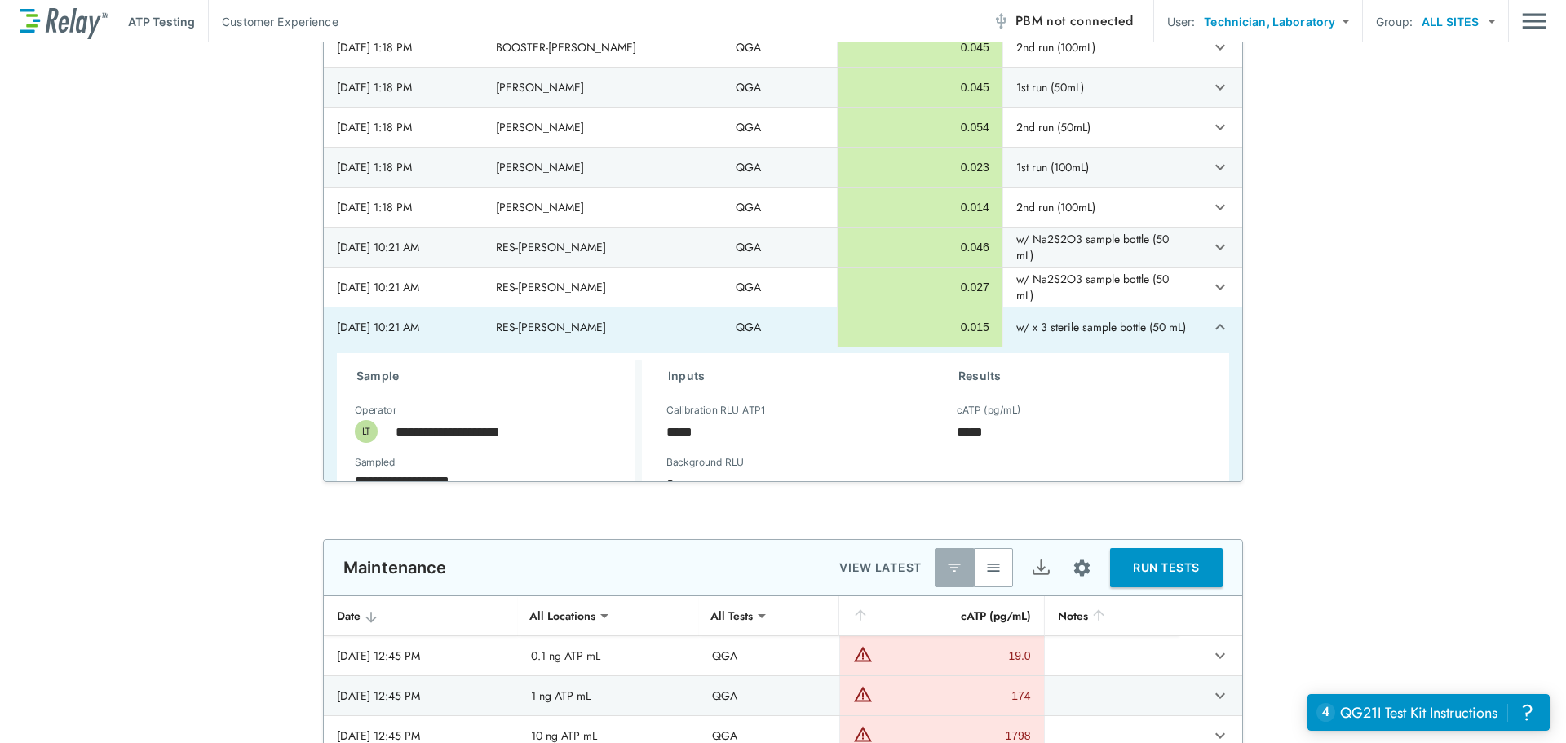
scroll to position [526, 0]
